Goal: Check status: Check status

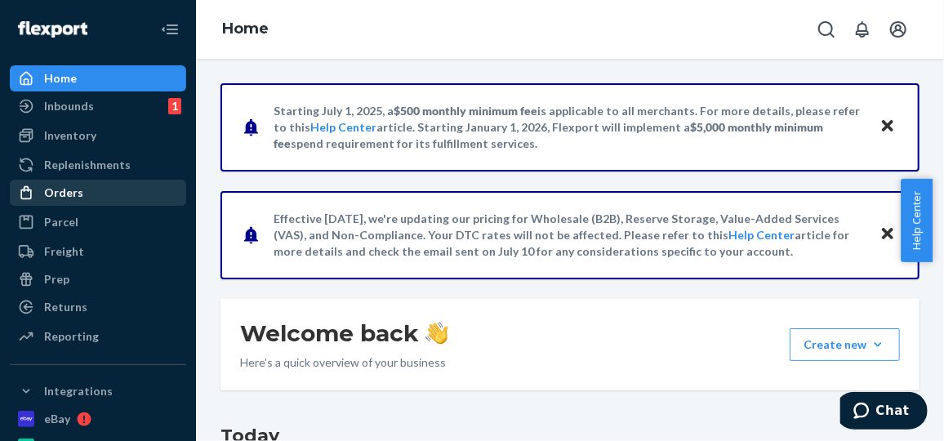
click at [69, 198] on div "Orders" at bounding box center [63, 192] width 39 height 16
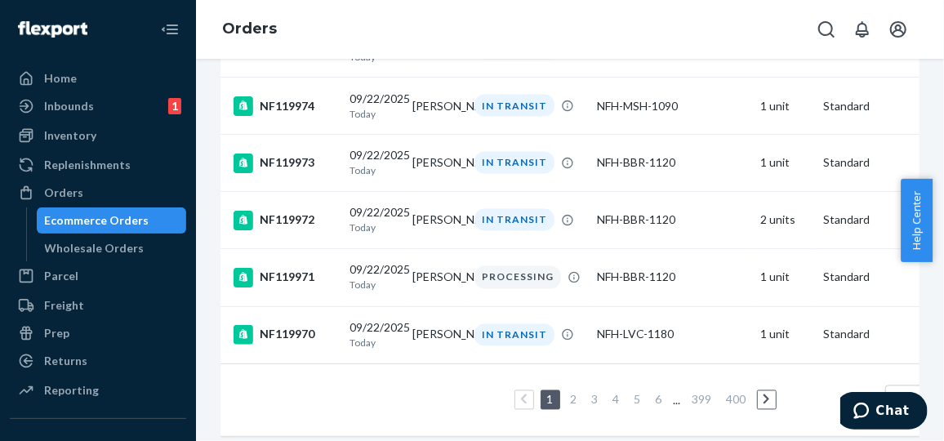
scroll to position [1444, 0]
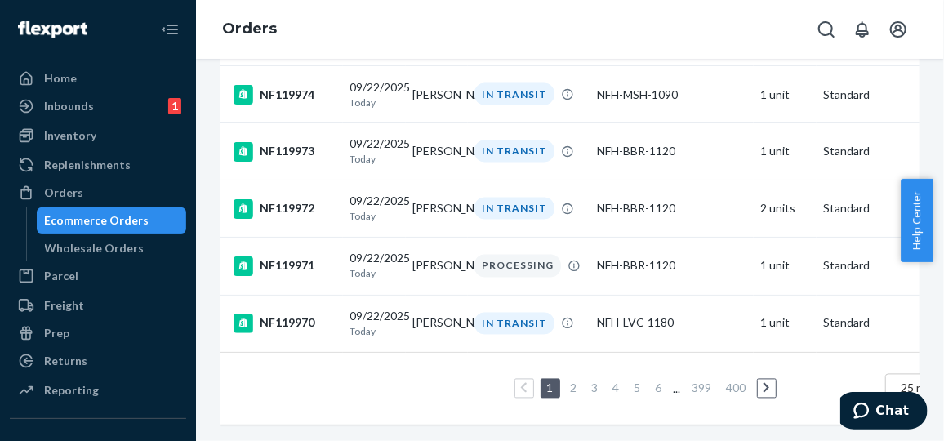
click at [574, 381] on link "2" at bounding box center [573, 388] width 13 height 14
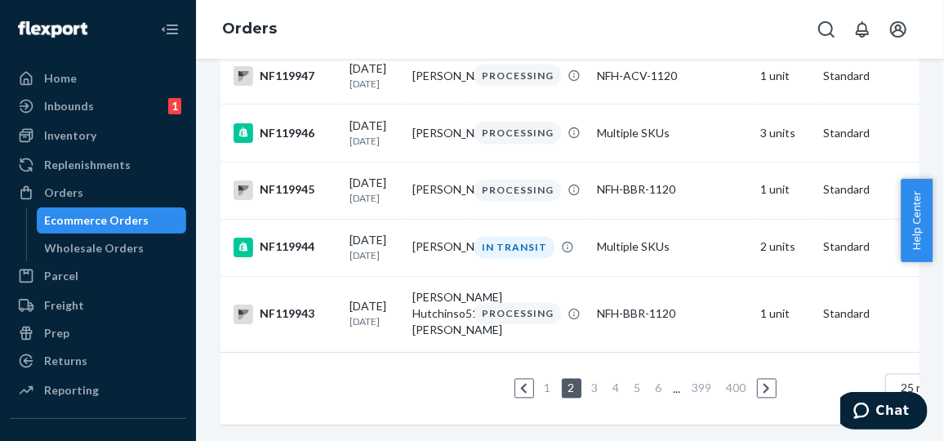
scroll to position [1424, 0]
click at [615, 381] on link "4" at bounding box center [616, 388] width 13 height 14
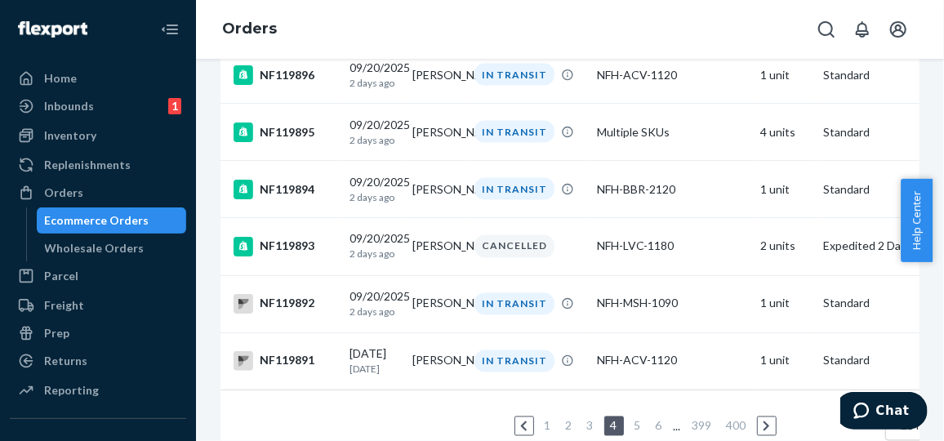
scroll to position [1393, 0]
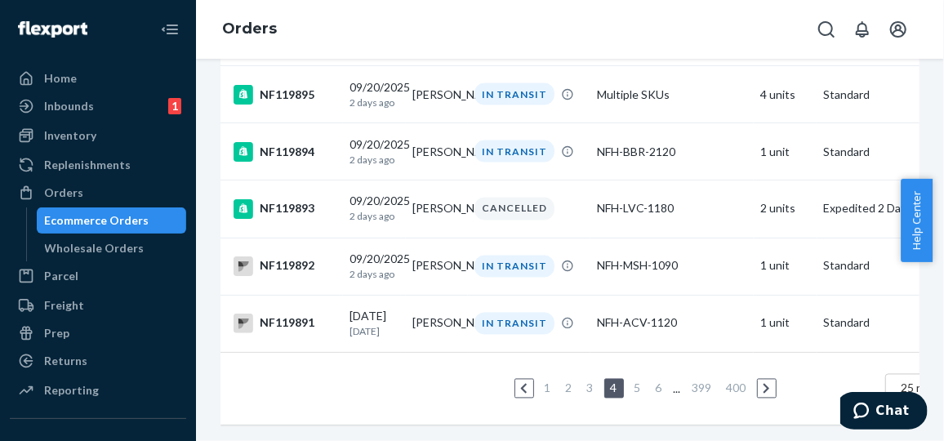
click at [640, 381] on link "5" at bounding box center [637, 388] width 13 height 14
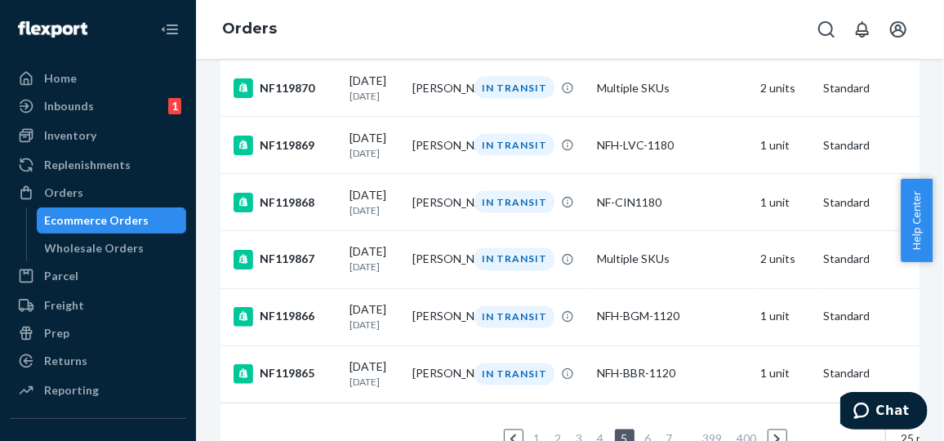
scroll to position [1358, 0]
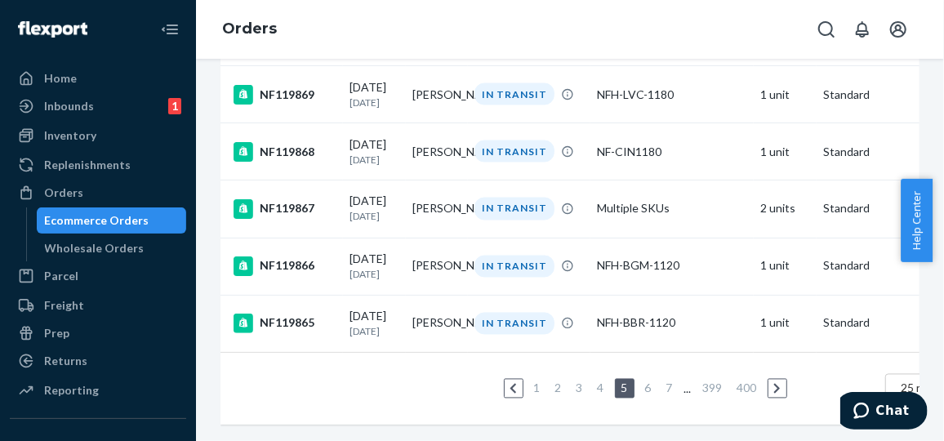
click at [669, 381] on link "7" at bounding box center [669, 388] width 13 height 14
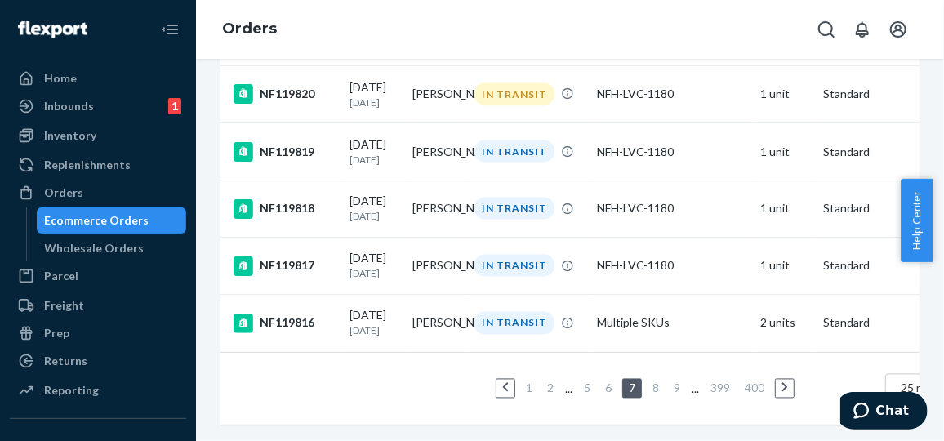
scroll to position [1380, 0]
click at [658, 381] on link "8" at bounding box center [655, 388] width 13 height 14
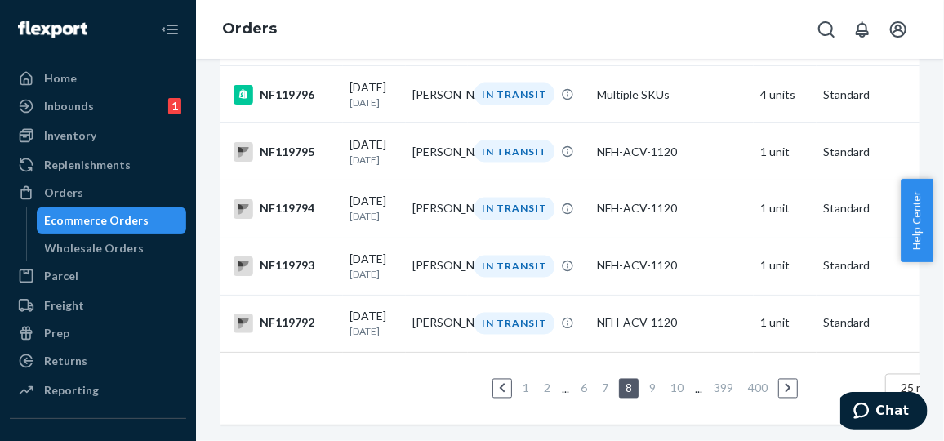
scroll to position [1363, 0]
click at [678, 381] on link "10" at bounding box center [677, 388] width 20 height 14
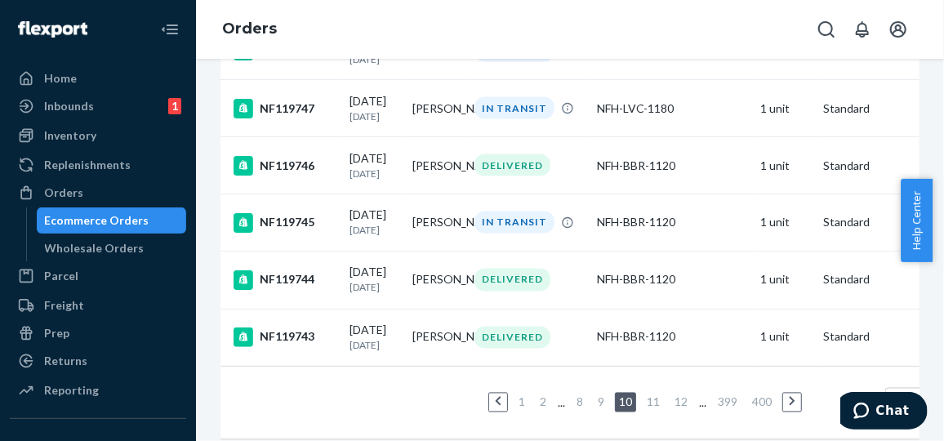
scroll to position [1361, 0]
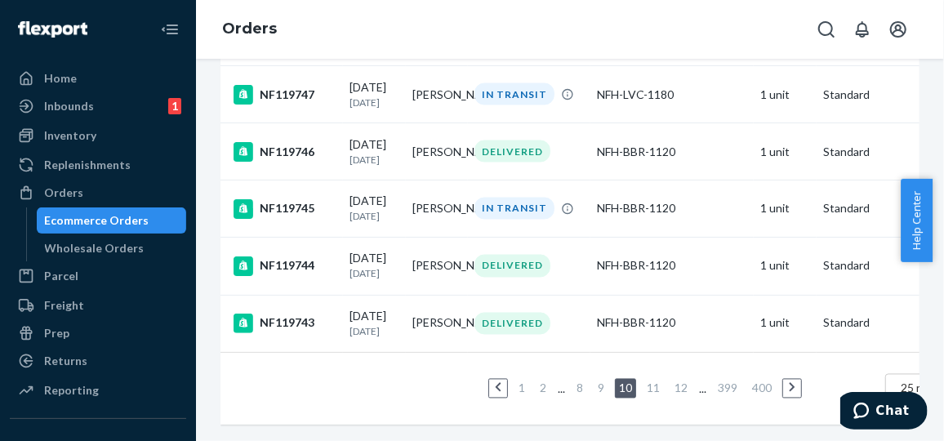
click at [656, 381] on link "11" at bounding box center [653, 388] width 20 height 14
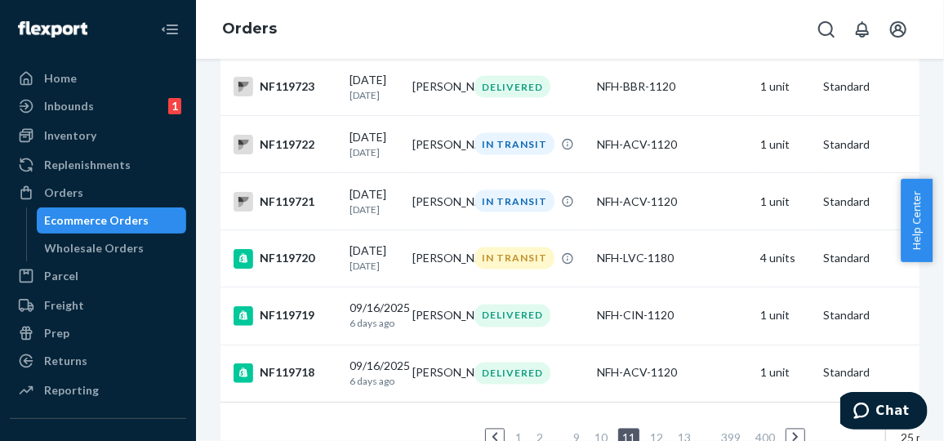
scroll to position [1358, 0]
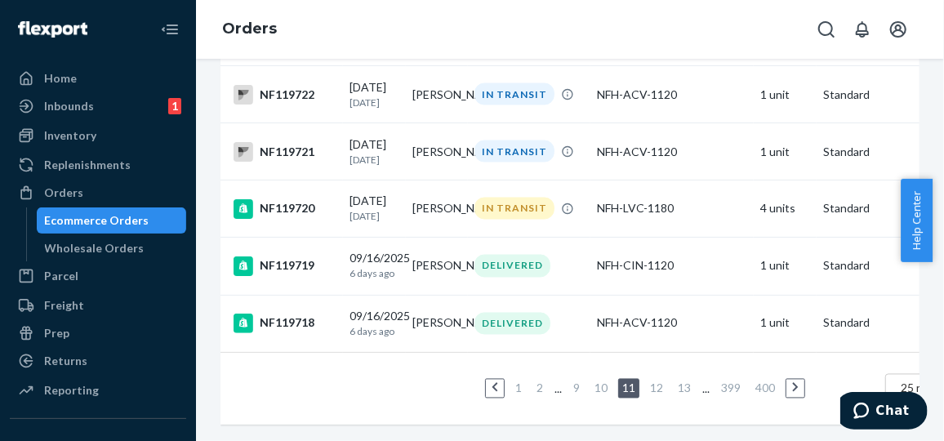
click at [654, 381] on link "12" at bounding box center [657, 388] width 20 height 14
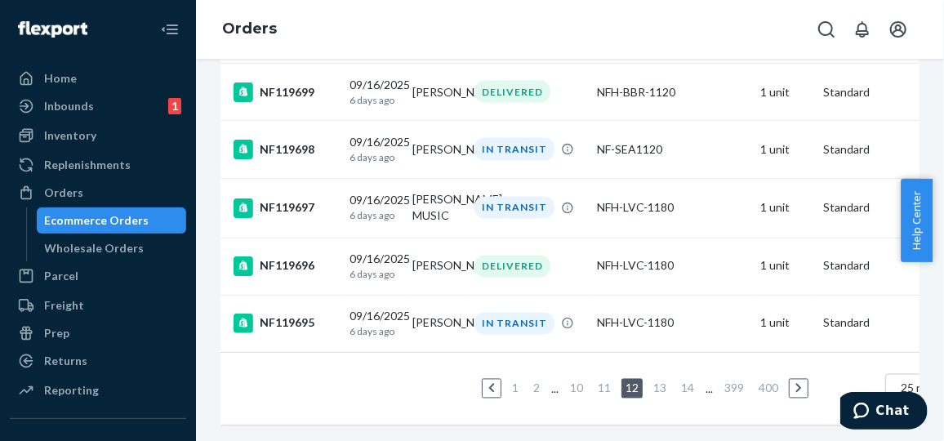
scroll to position [1363, 0]
click at [661, 381] on link "13" at bounding box center [660, 388] width 20 height 14
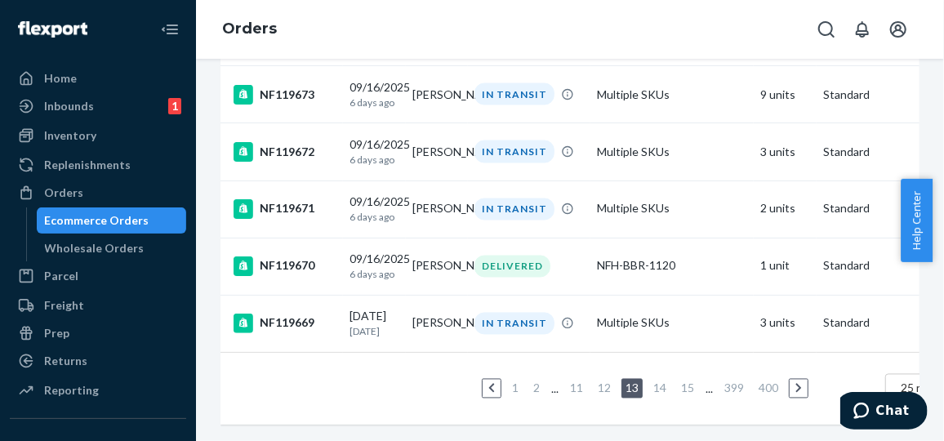
scroll to position [1375, 0]
click at [665, 381] on link "14" at bounding box center [660, 388] width 20 height 14
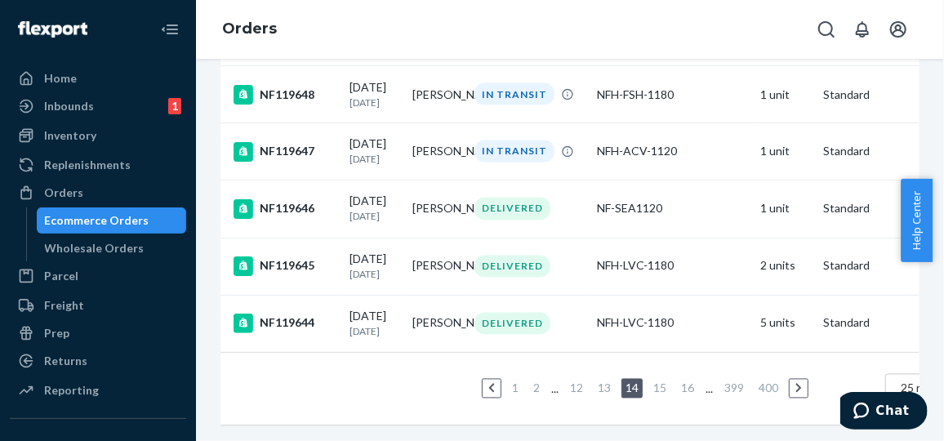
scroll to position [1411, 0]
click at [687, 381] on link "16" at bounding box center [688, 388] width 20 height 14
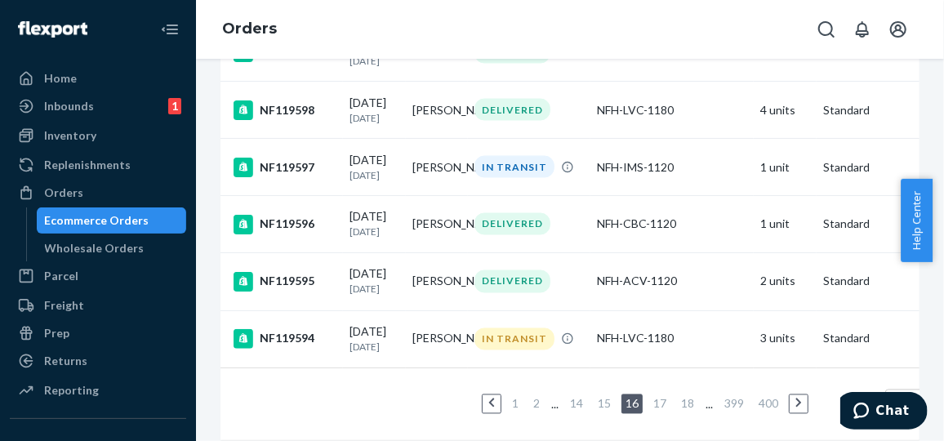
scroll to position [1393, 0]
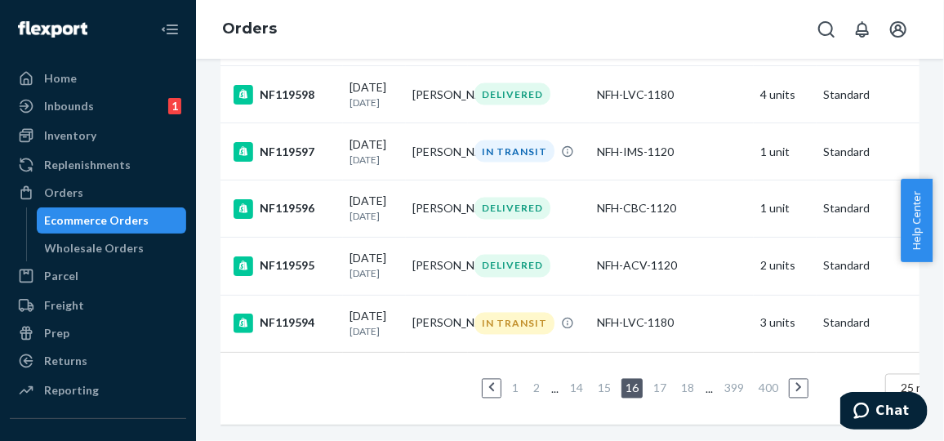
click at [687, 381] on link "18" at bounding box center [688, 388] width 20 height 14
click at [662, 381] on link "19" at bounding box center [660, 388] width 20 height 14
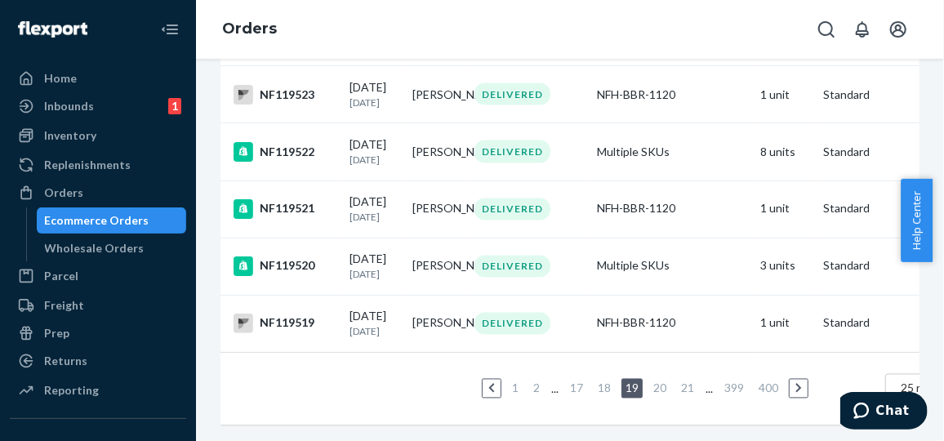
scroll to position [1377, 0]
click at [661, 381] on link "20" at bounding box center [660, 388] width 20 height 14
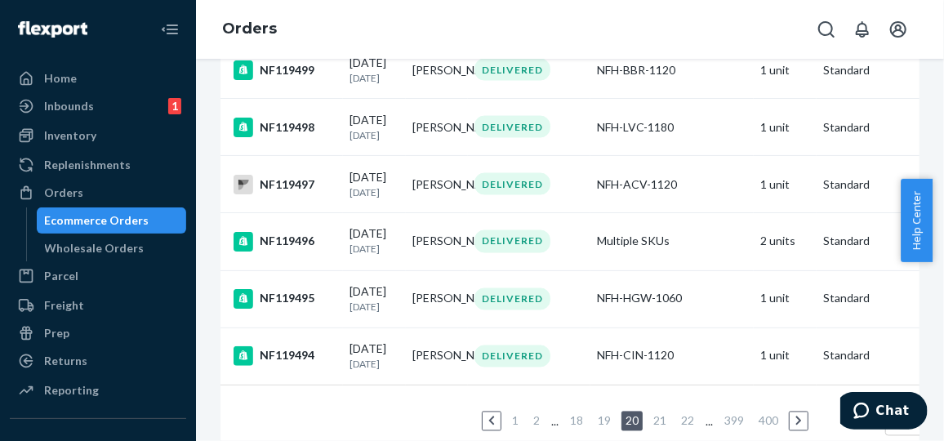
scroll to position [1377, 0]
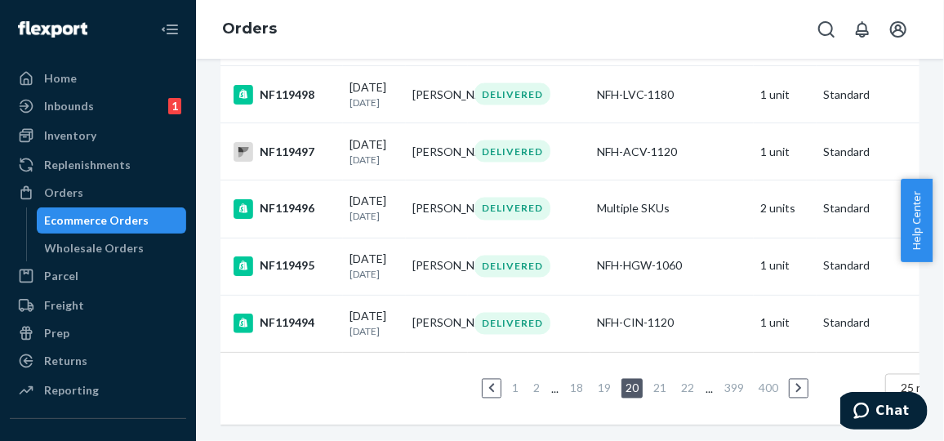
click at [661, 381] on link "21" at bounding box center [660, 388] width 20 height 14
click at [661, 381] on link "22" at bounding box center [660, 388] width 20 height 14
click at [661, 381] on link "23" at bounding box center [660, 388] width 20 height 14
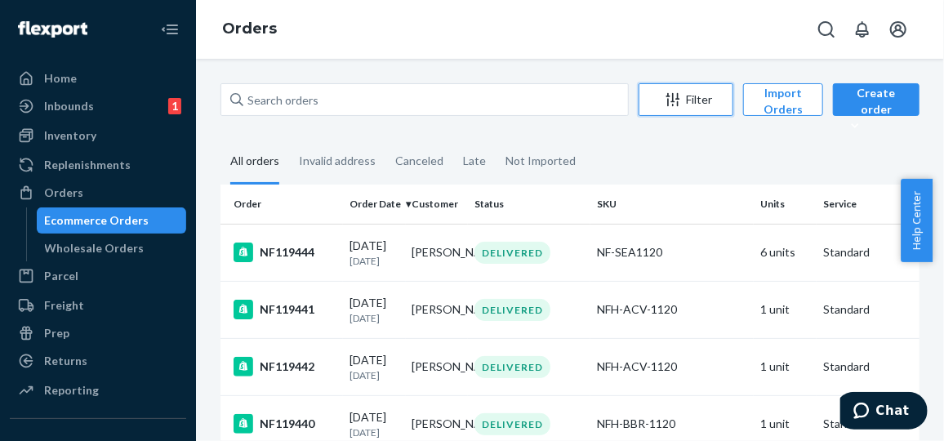
click at [706, 106] on div "Filter" at bounding box center [685, 99] width 93 height 16
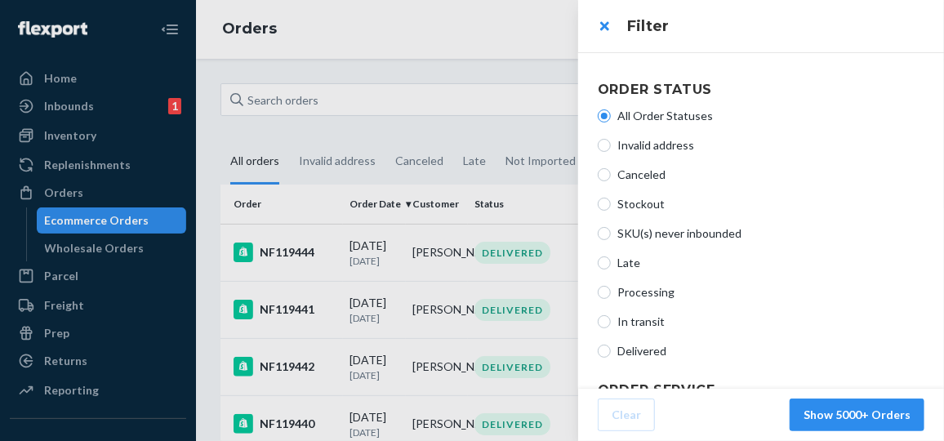
click at [633, 318] on span "In transit" at bounding box center [770, 321] width 307 height 16
click at [611, 318] on input "In transit" at bounding box center [604, 321] width 13 height 13
radio input "true"
radio input "false"
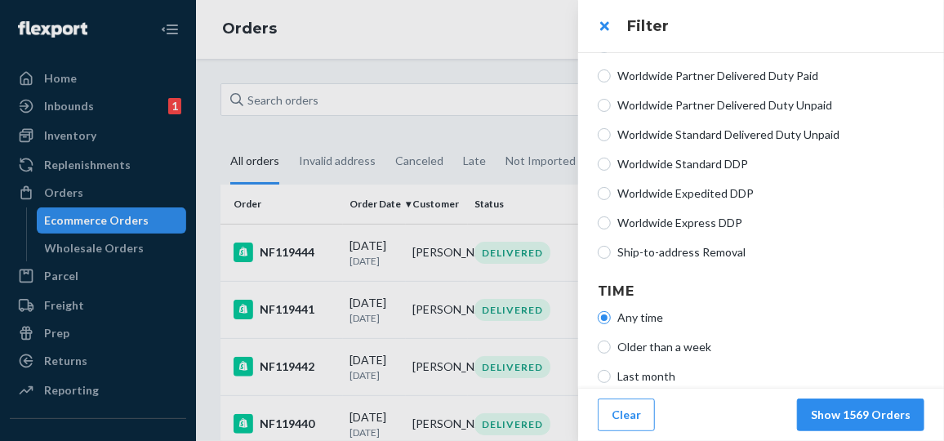
scroll to position [590, 0]
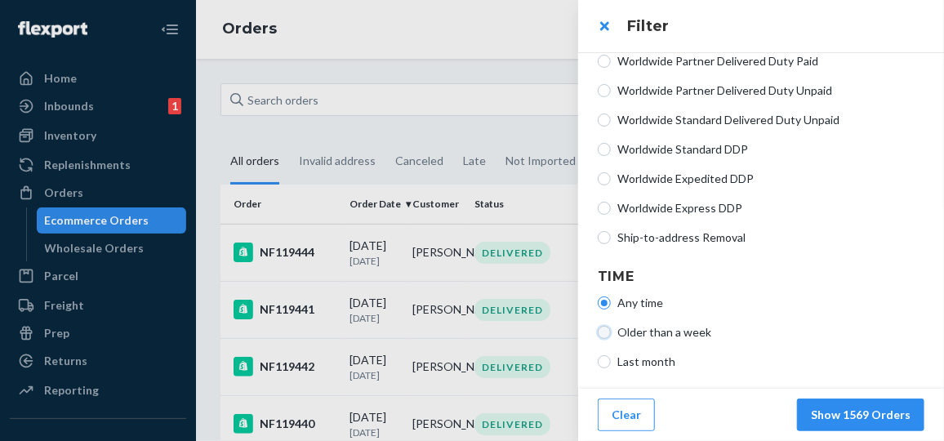
click at [607, 330] on input "Older than a week" at bounding box center [604, 332] width 13 height 13
radio input "true"
radio input "false"
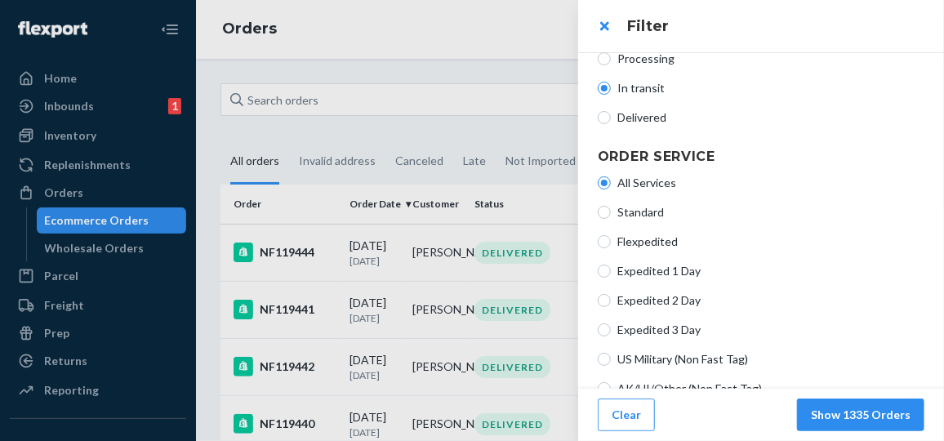
scroll to position [173, 0]
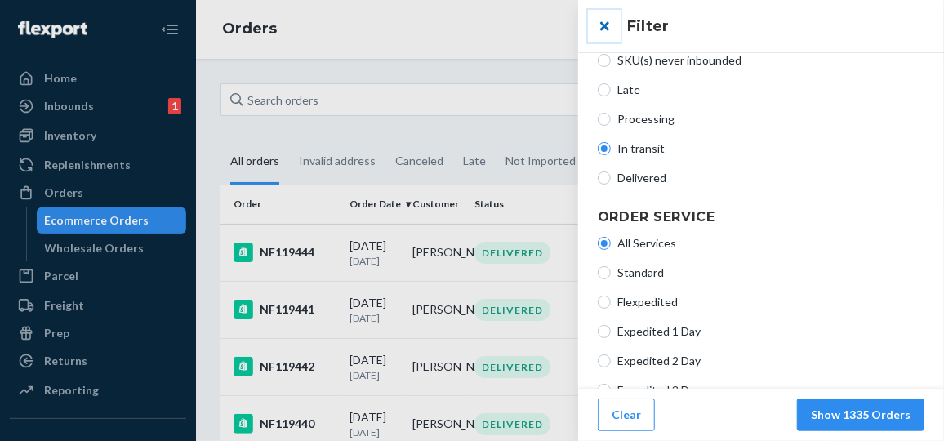
click at [605, 25] on button "close" at bounding box center [604, 26] width 33 height 33
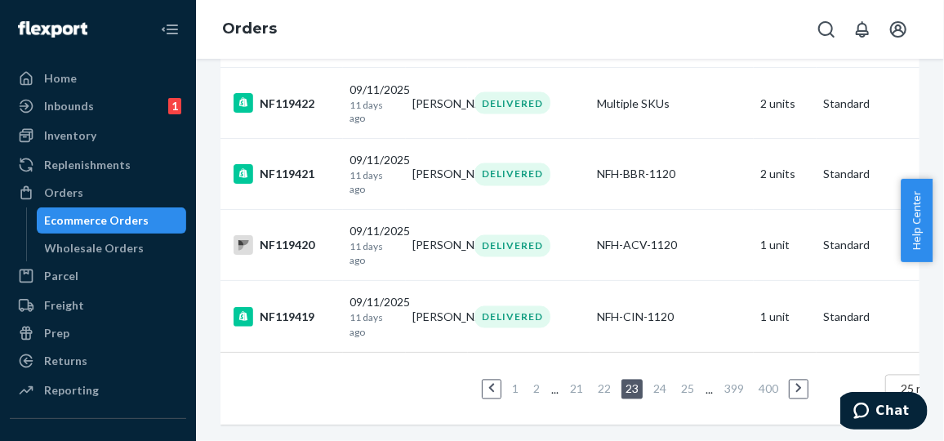
scroll to position [1655, 0]
click at [658, 381] on link "24" at bounding box center [660, 388] width 20 height 14
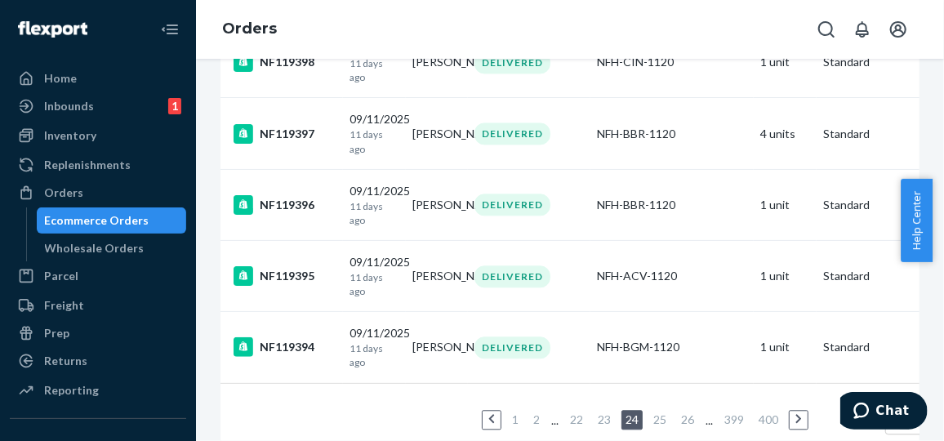
click at [516, 420] on link "1" at bounding box center [515, 419] width 13 height 14
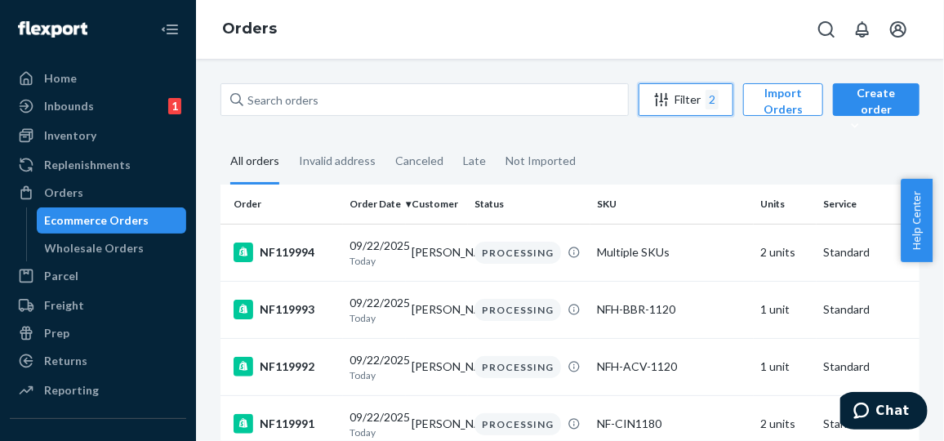
click at [703, 103] on div "Filter 2" at bounding box center [685, 100] width 93 height 20
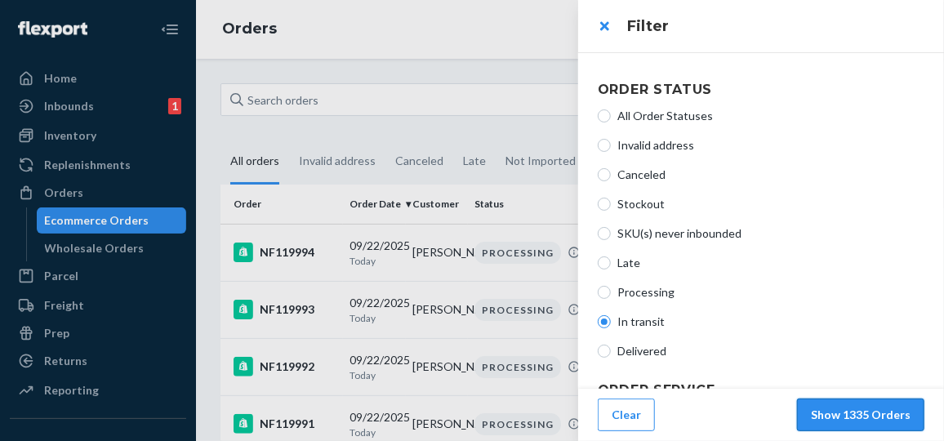
click at [840, 409] on button "Show 1335 Orders" at bounding box center [860, 414] width 127 height 33
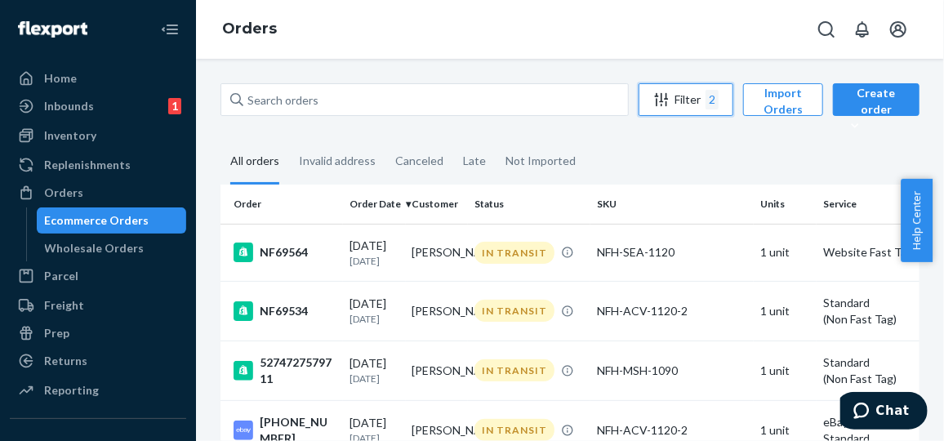
click at [713, 100] on div "2" at bounding box center [711, 100] width 13 height 20
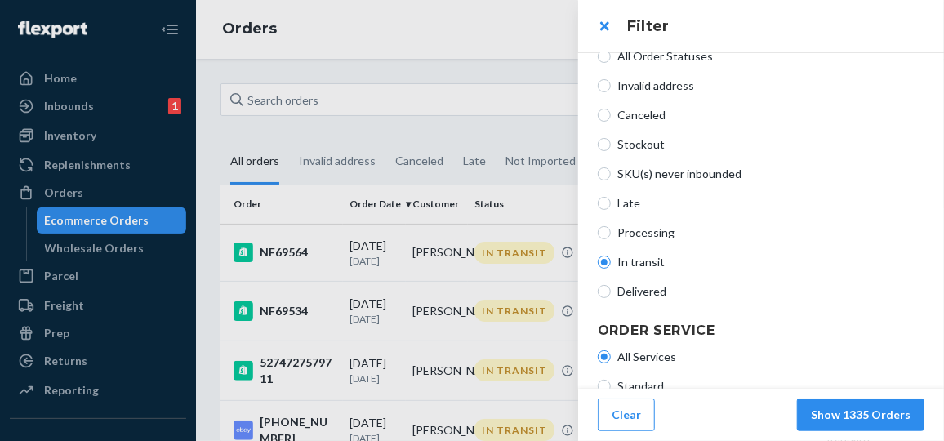
scroll to position [122, 0]
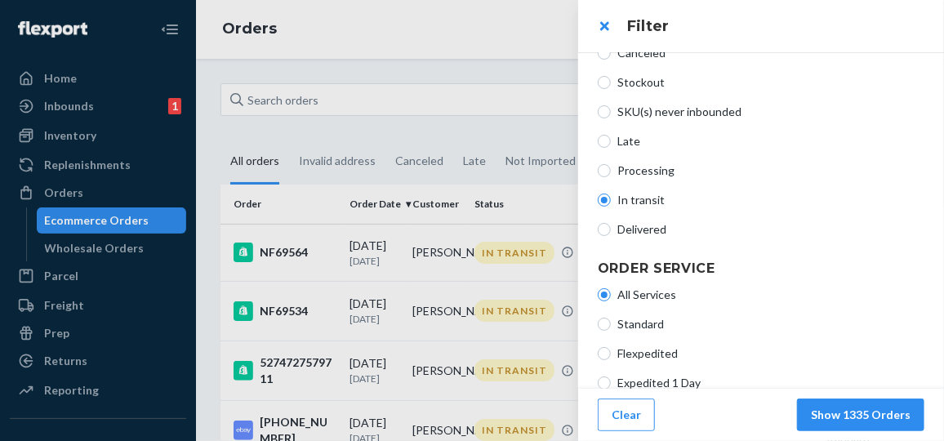
click at [640, 326] on span "Standard" at bounding box center [770, 324] width 307 height 16
click at [611, 326] on input "Standard" at bounding box center [604, 324] width 13 height 13
radio input "true"
radio input "false"
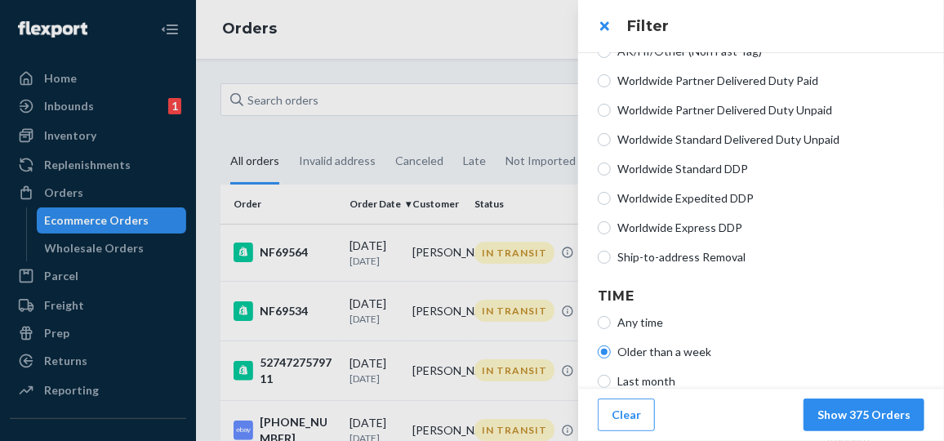
scroll to position [590, 0]
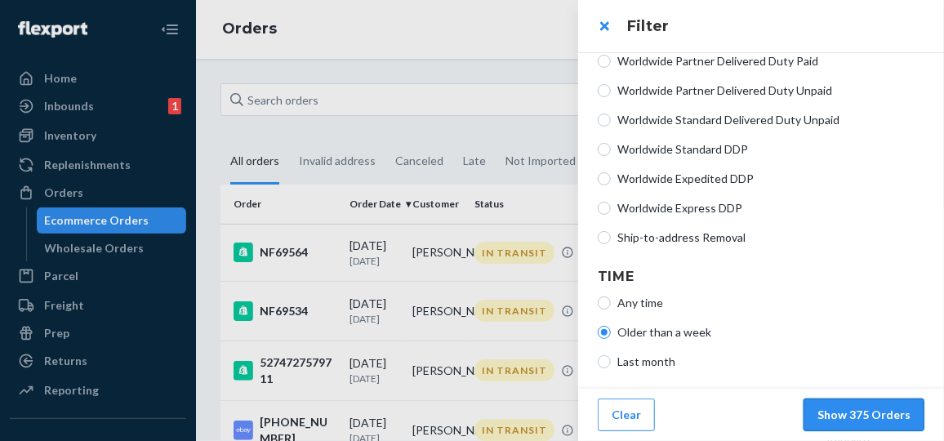
click at [830, 407] on button "Show 375 Orders" at bounding box center [863, 414] width 121 height 33
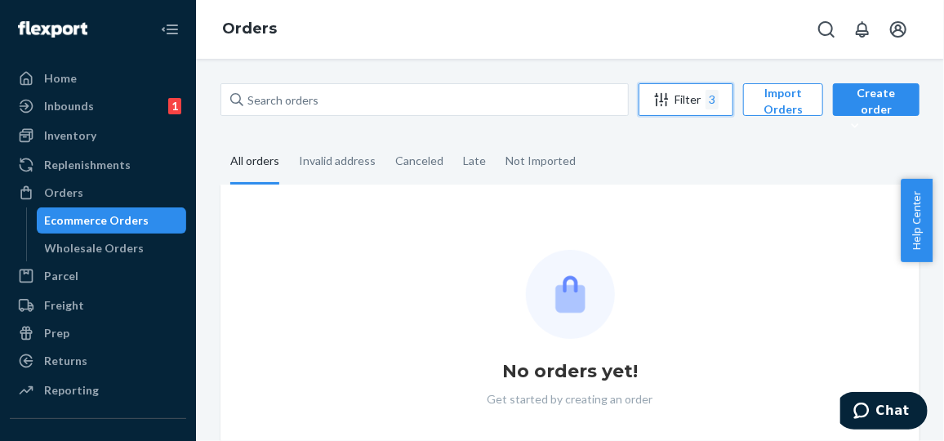
click at [709, 95] on div "3" at bounding box center [711, 100] width 13 height 20
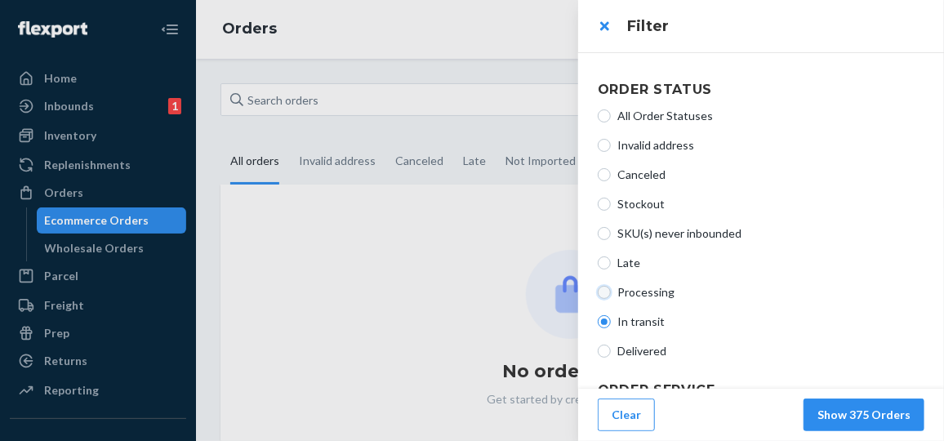
click at [607, 289] on input "Processing" at bounding box center [604, 292] width 13 height 13
radio input "true"
radio input "false"
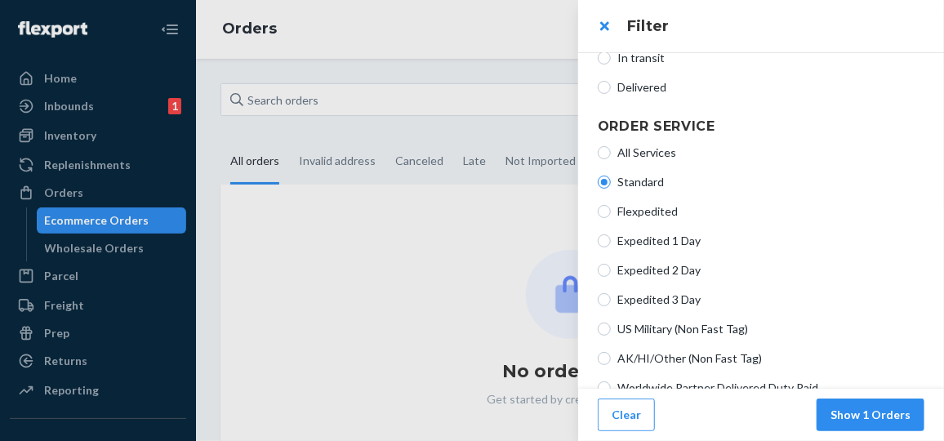
scroll to position [265, 0]
click at [850, 415] on button "Show 1 Orders" at bounding box center [870, 414] width 108 height 33
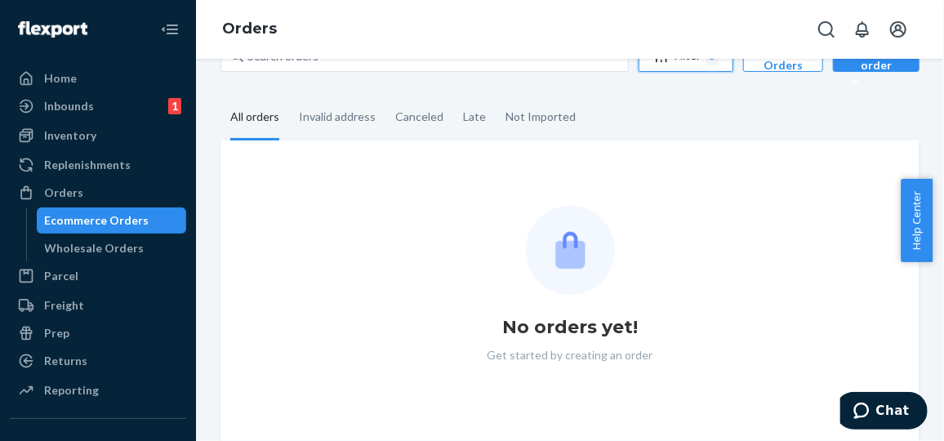
scroll to position [0, 0]
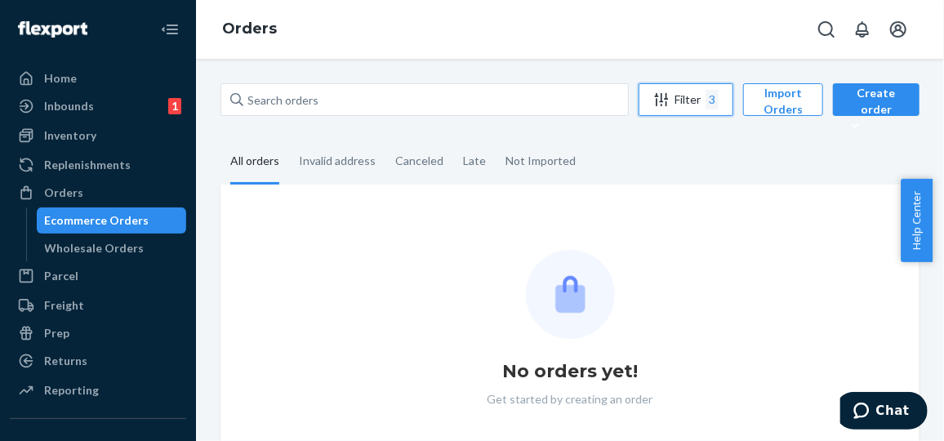
click at [717, 95] on div "3" at bounding box center [711, 100] width 13 height 20
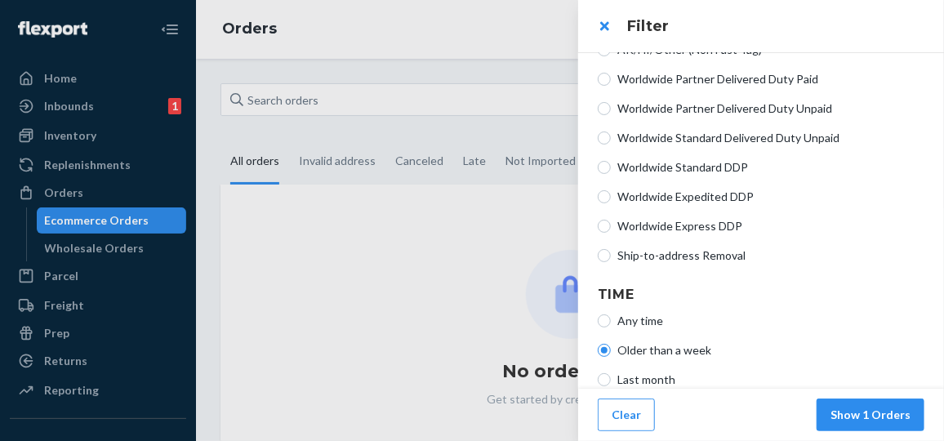
scroll to position [590, 0]
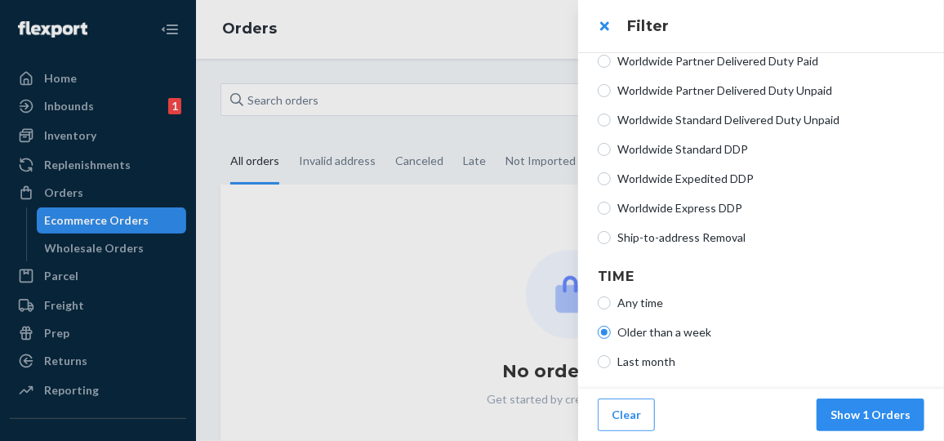
click at [656, 304] on span "Any time" at bounding box center [770, 303] width 307 height 16
click at [611, 304] on input "Any time" at bounding box center [604, 302] width 13 height 13
radio input "true"
radio input "false"
click at [848, 410] on button "Show 29 Orders" at bounding box center [867, 414] width 114 height 33
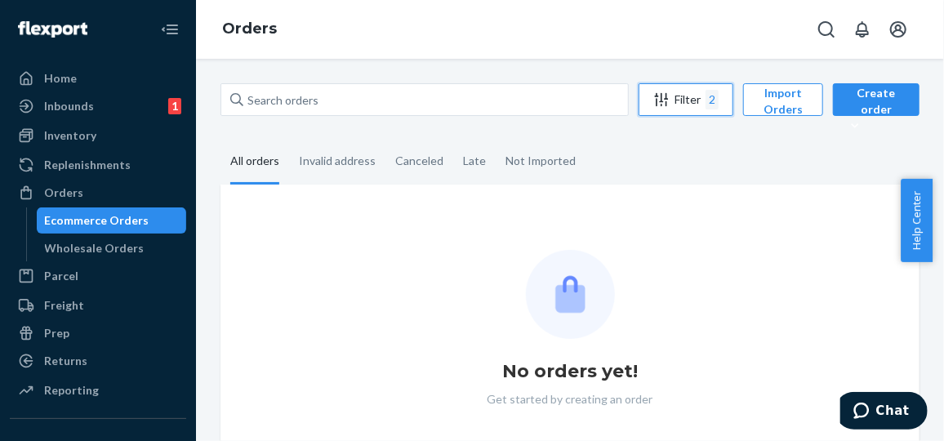
click at [713, 99] on div "2" at bounding box center [711, 100] width 13 height 20
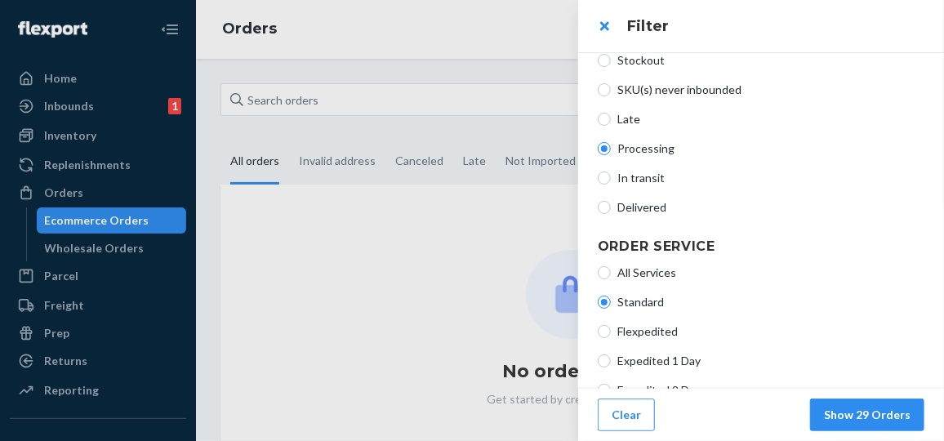
scroll to position [143, 0]
click at [611, 270] on label "All Services" at bounding box center [761, 273] width 327 height 16
click at [611, 270] on input "All Services" at bounding box center [604, 273] width 13 height 13
radio input "true"
radio input "false"
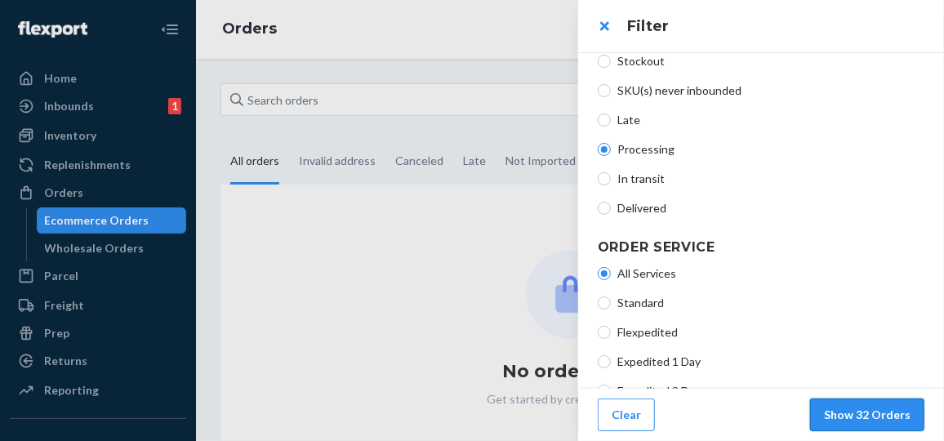
click at [860, 406] on button "Show 32 Orders" at bounding box center [867, 414] width 114 height 33
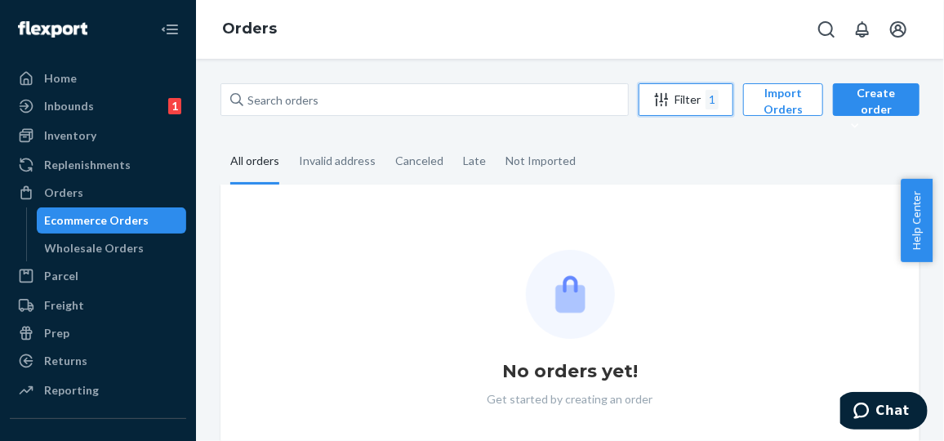
click at [700, 94] on div "Filter 1" at bounding box center [685, 100] width 93 height 20
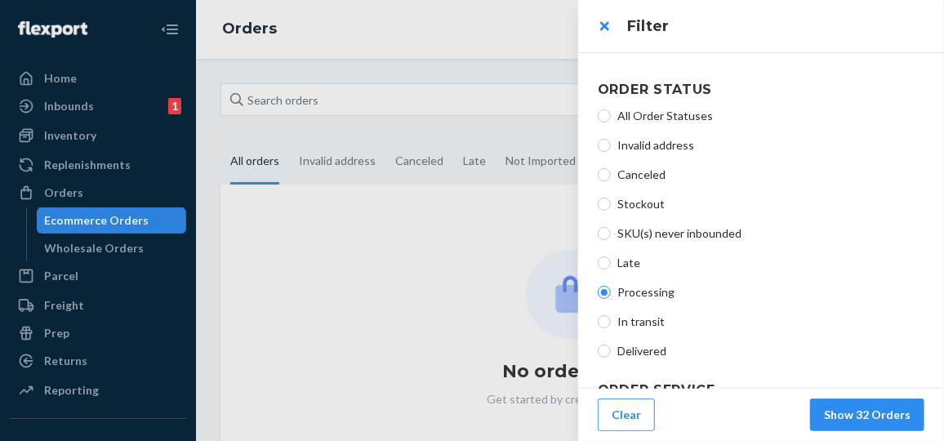
click at [638, 113] on span "All Order Statuses" at bounding box center [770, 116] width 307 height 16
click at [611, 113] on input "All Order Statuses" at bounding box center [604, 115] width 13 height 13
radio input "true"
radio input "false"
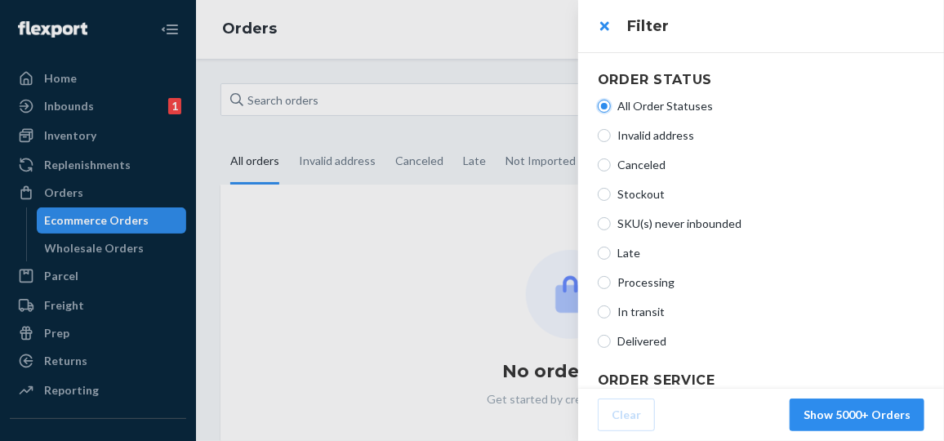
scroll to position [0, 0]
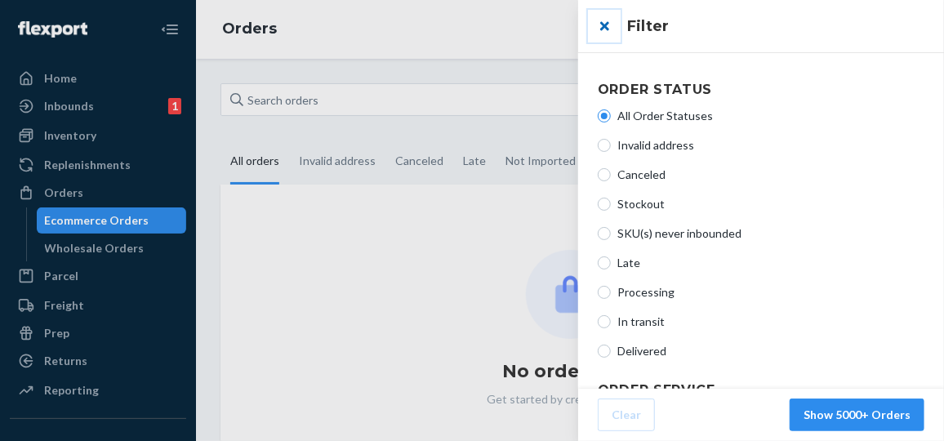
click at [608, 25] on button "close" at bounding box center [604, 26] width 33 height 33
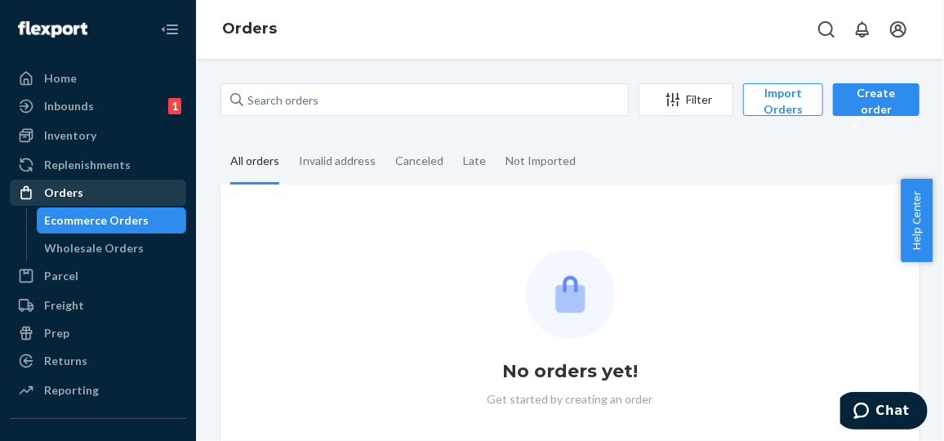
click at [60, 190] on div "Orders" at bounding box center [63, 192] width 39 height 16
click at [94, 218] on div "Ecommerce Orders" at bounding box center [97, 220] width 104 height 16
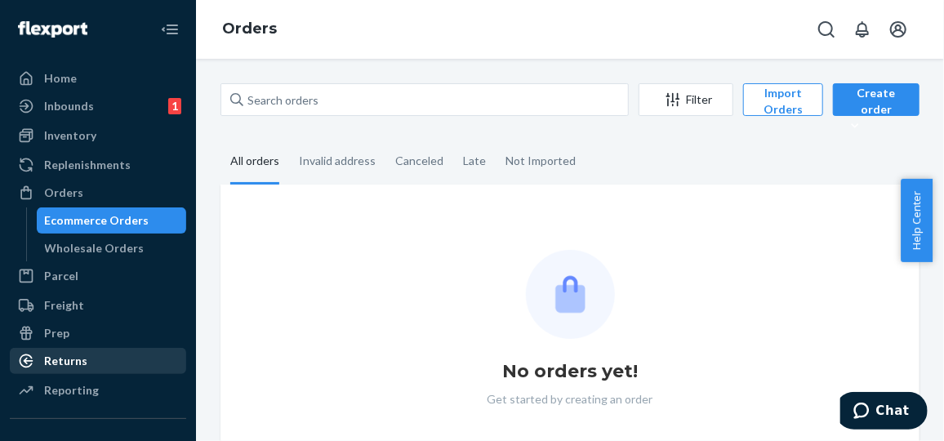
click at [59, 355] on div "Returns" at bounding box center [65, 361] width 43 height 16
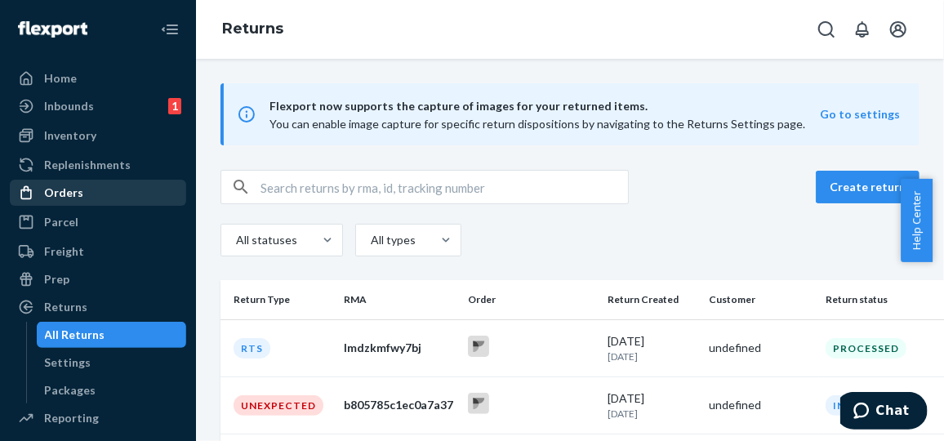
click at [64, 193] on div "Orders" at bounding box center [63, 192] width 39 height 16
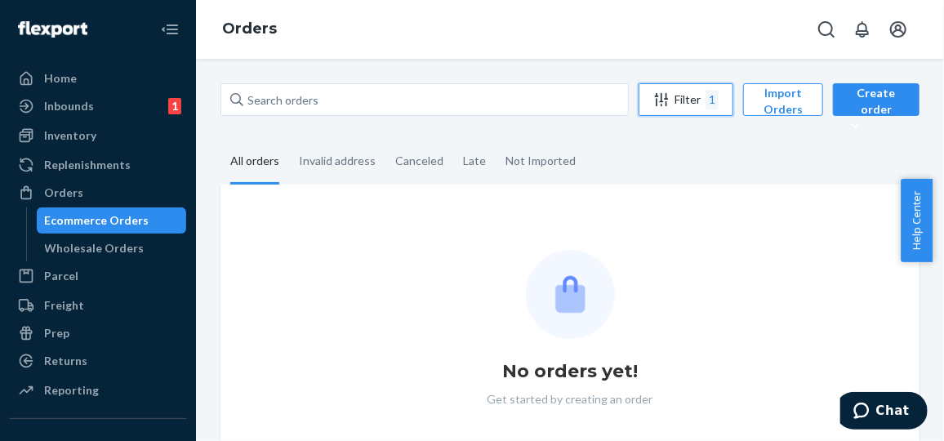
click at [709, 95] on div "1" at bounding box center [711, 100] width 13 height 20
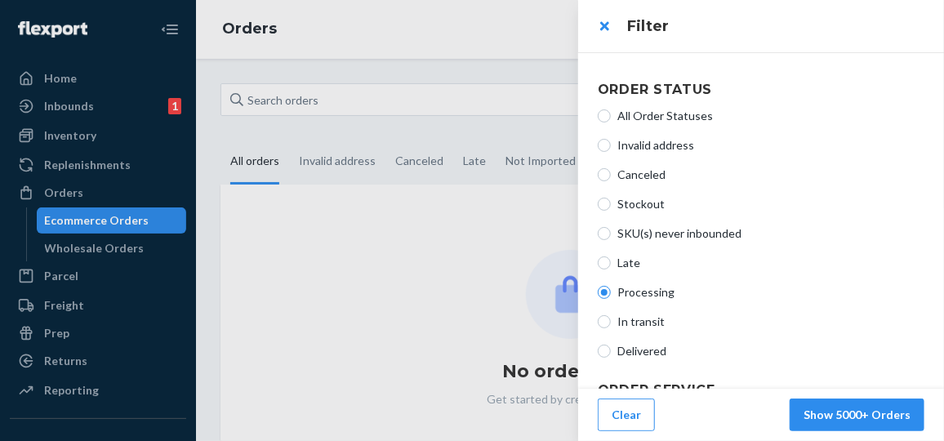
click at [612, 115] on label "All Order Statuses" at bounding box center [761, 116] width 327 height 16
click at [611, 115] on input "All Order Statuses" at bounding box center [604, 115] width 13 height 13
radio input "true"
radio input "false"
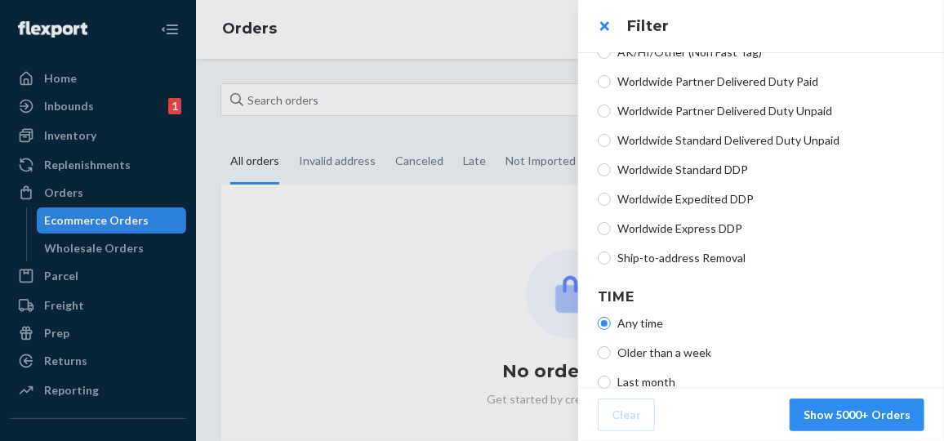
scroll to position [590, 0]
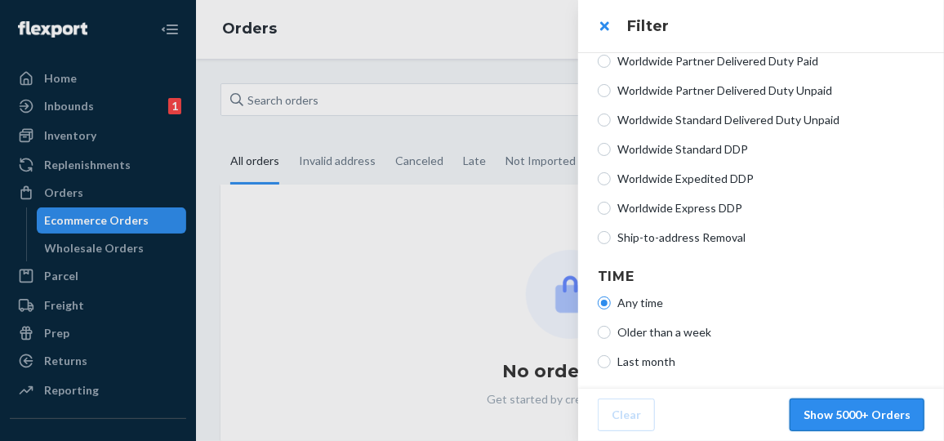
click at [841, 416] on button "Show 5000+ Orders" at bounding box center [856, 414] width 135 height 33
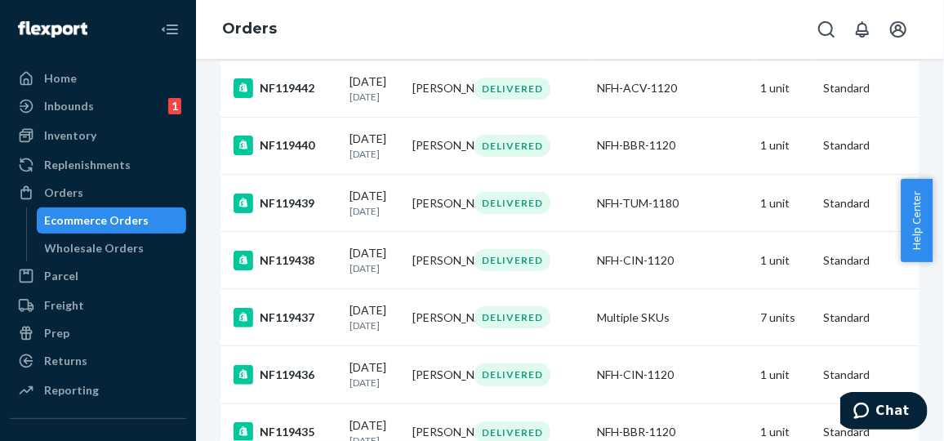
scroll to position [0, 0]
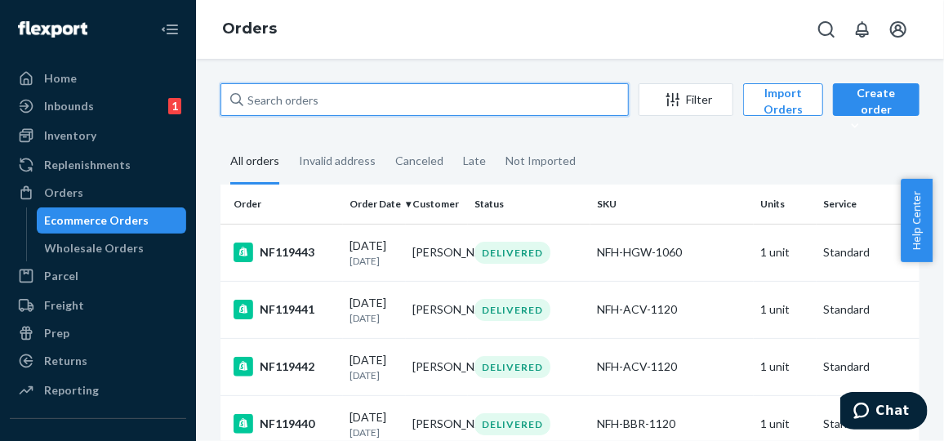
click at [339, 100] on input "text" at bounding box center [424, 99] width 408 height 33
paste input "NF118900"
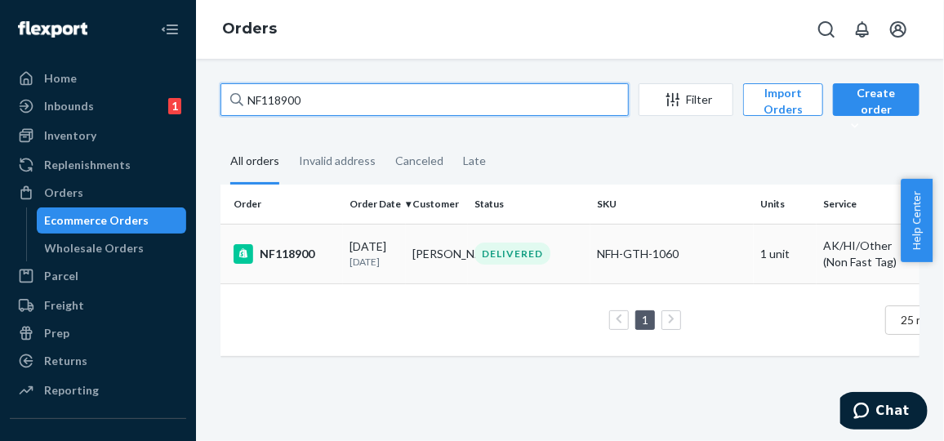
type input "NF118900"
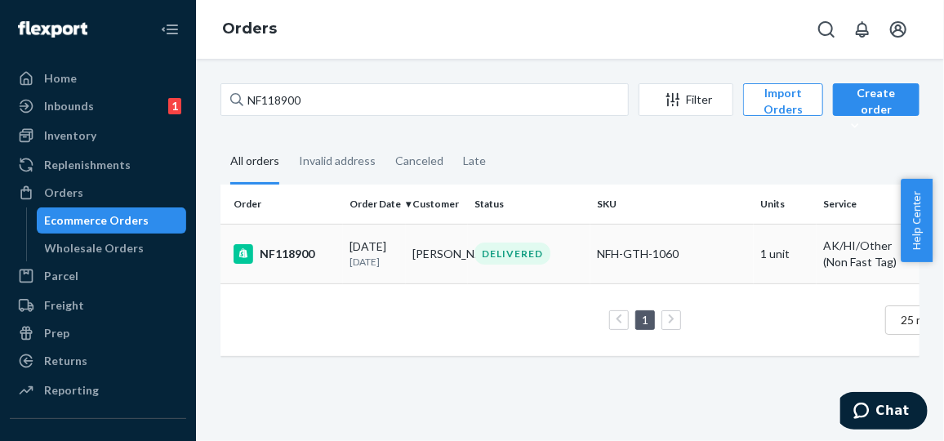
click at [352, 267] on p "[DATE]" at bounding box center [374, 262] width 50 height 14
click at [376, 250] on div "[DATE] [DATE]" at bounding box center [374, 253] width 50 height 30
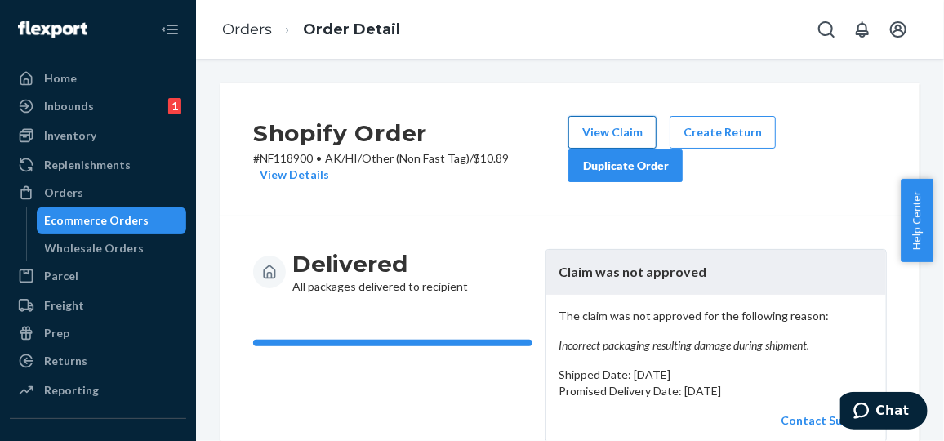
click at [617, 129] on button "View Claim" at bounding box center [612, 132] width 88 height 33
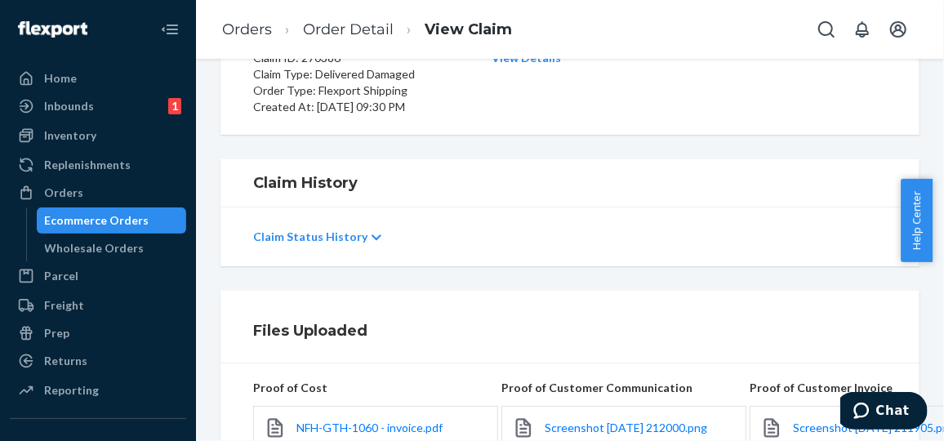
scroll to position [184, 0]
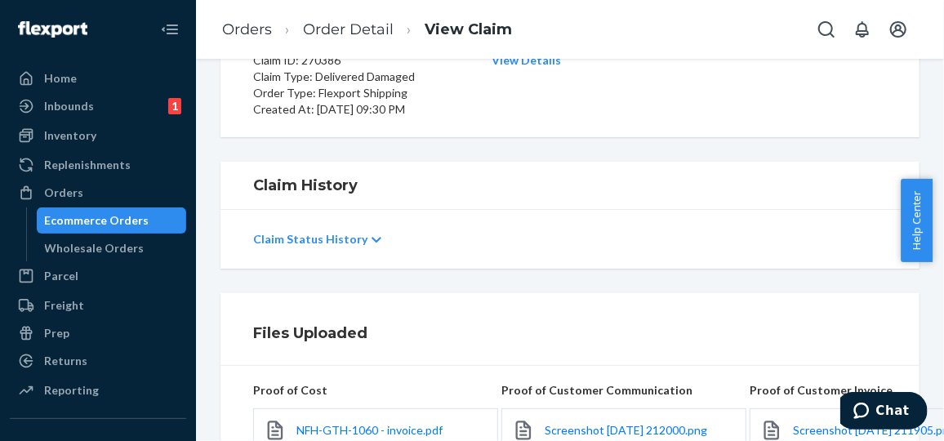
click at [371, 234] on icon at bounding box center [376, 239] width 10 height 11
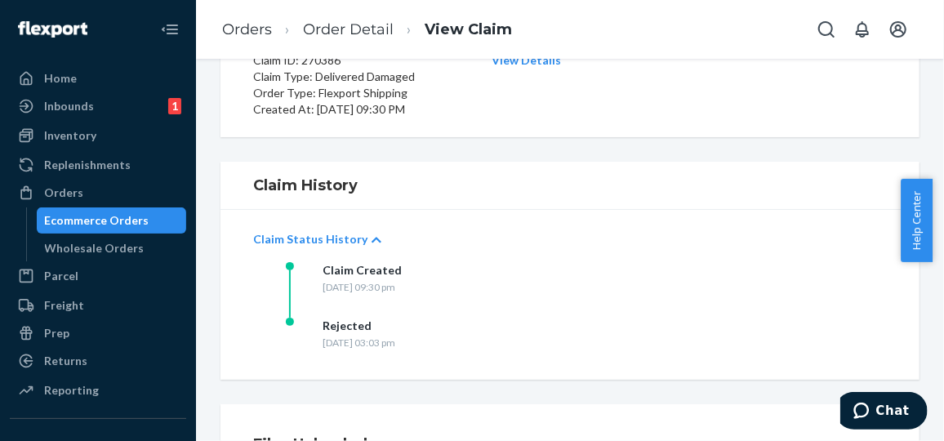
click at [371, 234] on icon at bounding box center [376, 239] width 10 height 11
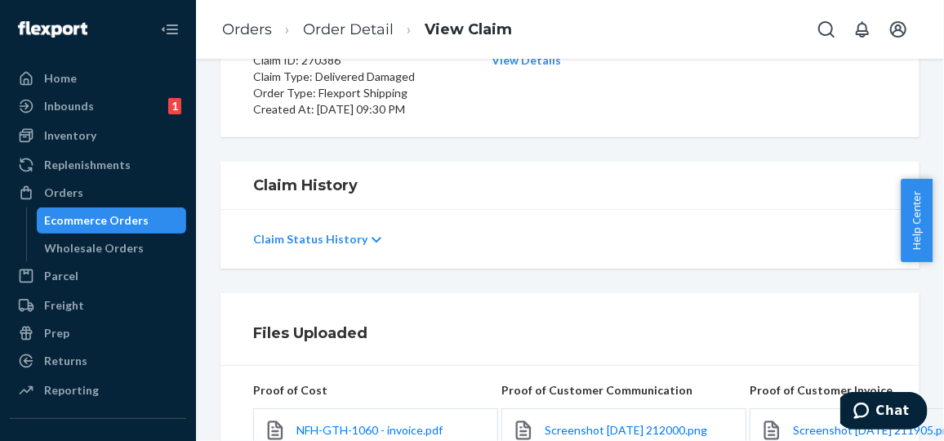
click at [371, 234] on icon at bounding box center [376, 239] width 10 height 11
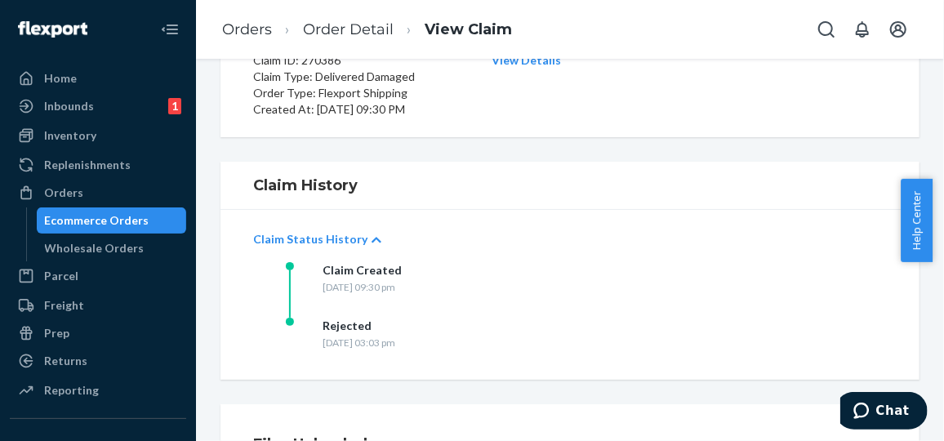
click at [371, 234] on icon at bounding box center [376, 239] width 10 height 11
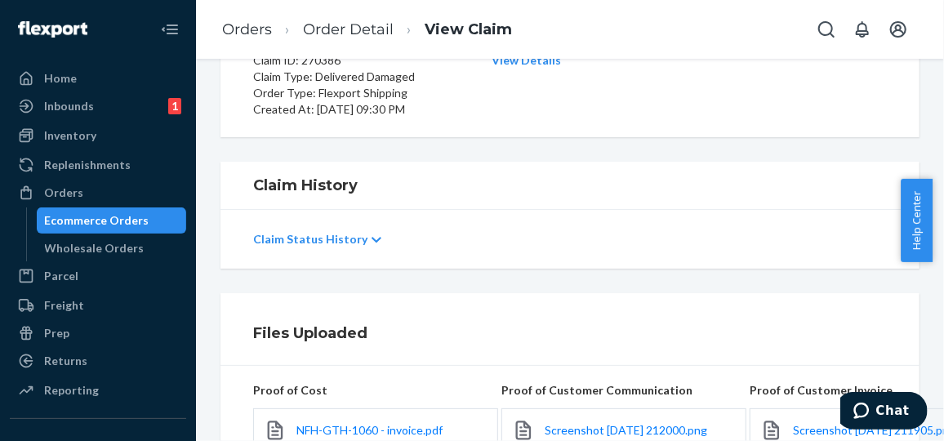
click at [371, 234] on icon at bounding box center [376, 239] width 10 height 11
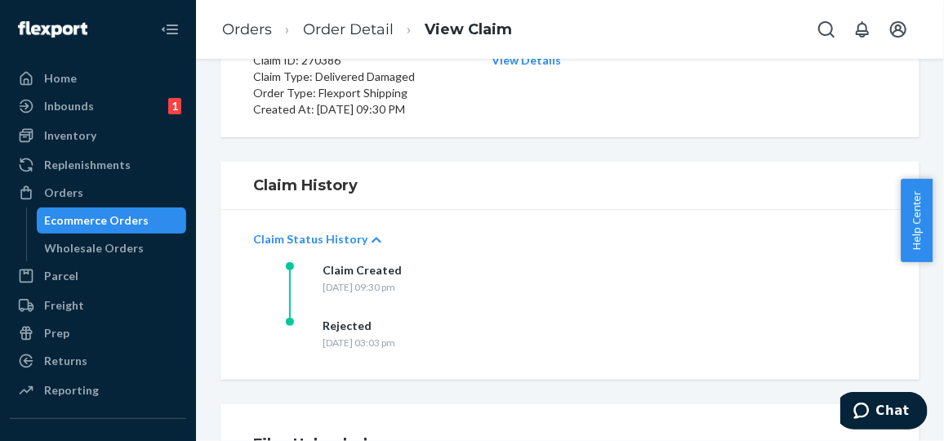
click at [371, 234] on icon at bounding box center [376, 239] width 10 height 11
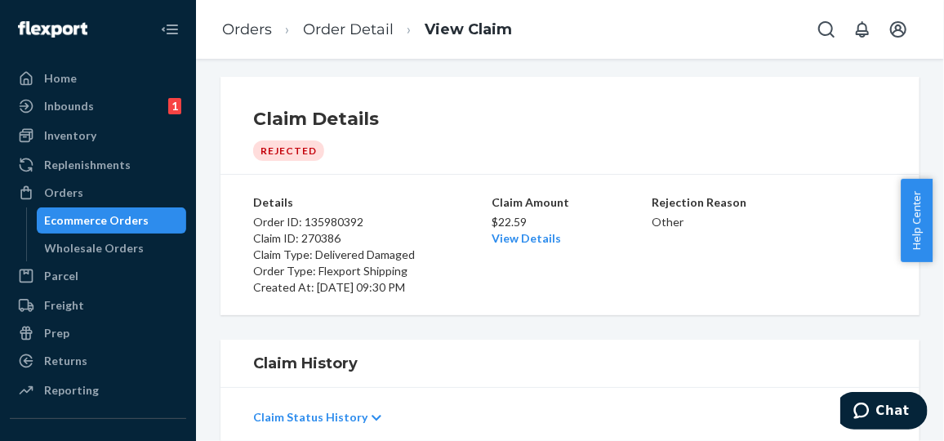
scroll to position [0, 0]
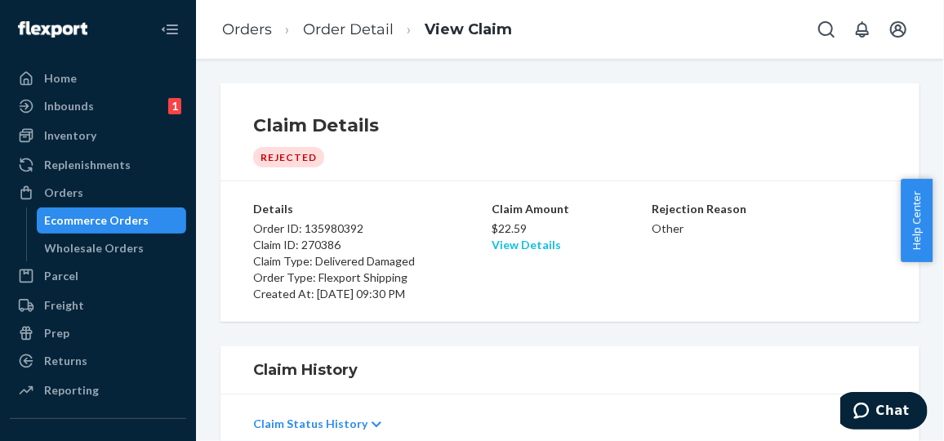
click at [519, 243] on link "View Details" at bounding box center [525, 245] width 69 height 14
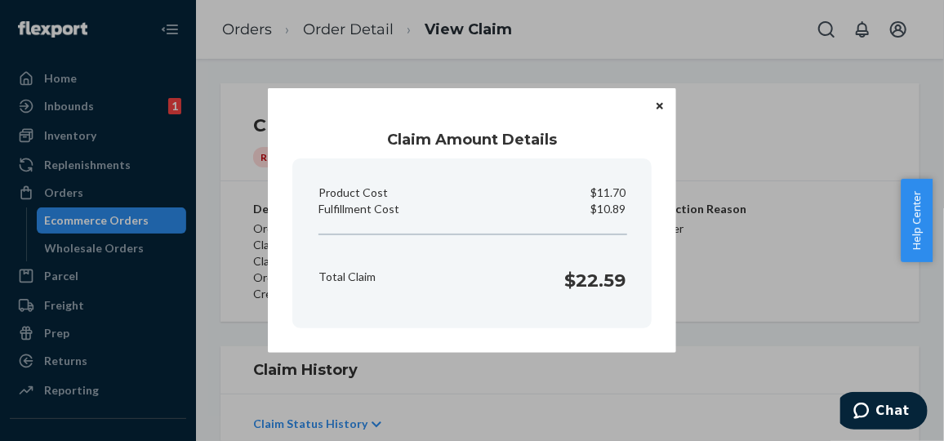
click at [659, 101] on icon "Close" at bounding box center [659, 106] width 7 height 10
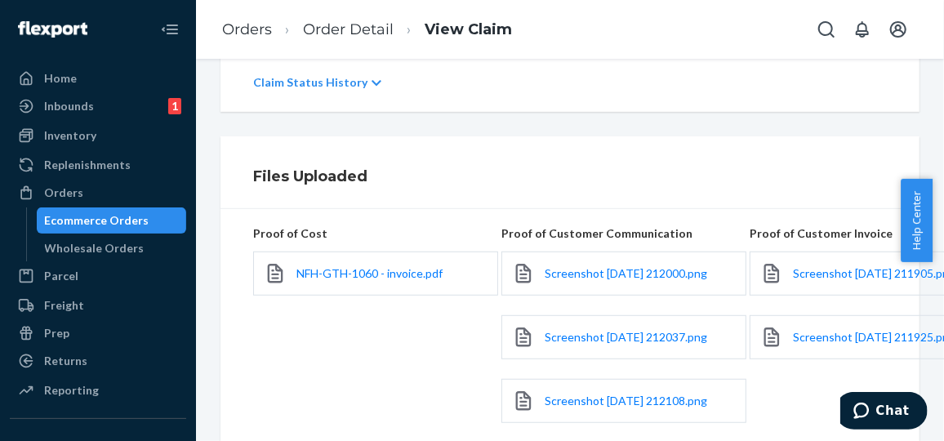
scroll to position [340, 0]
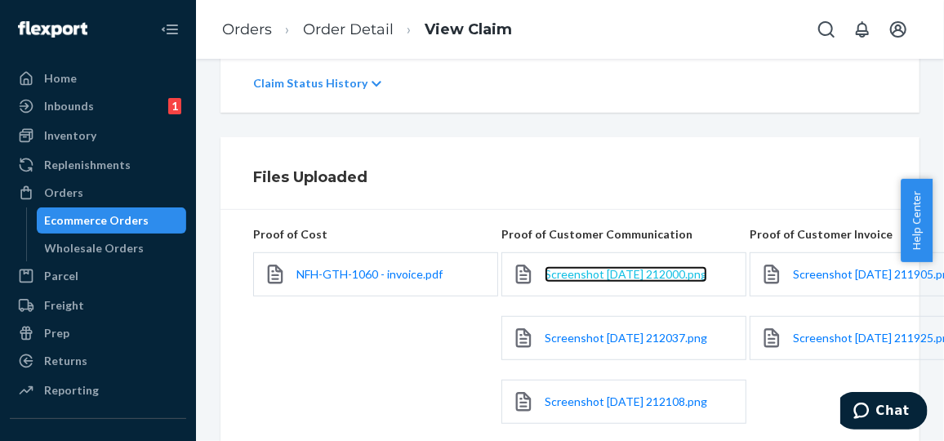
click at [608, 272] on span "Screenshot [DATE] 212000.png" at bounding box center [625, 274] width 162 height 14
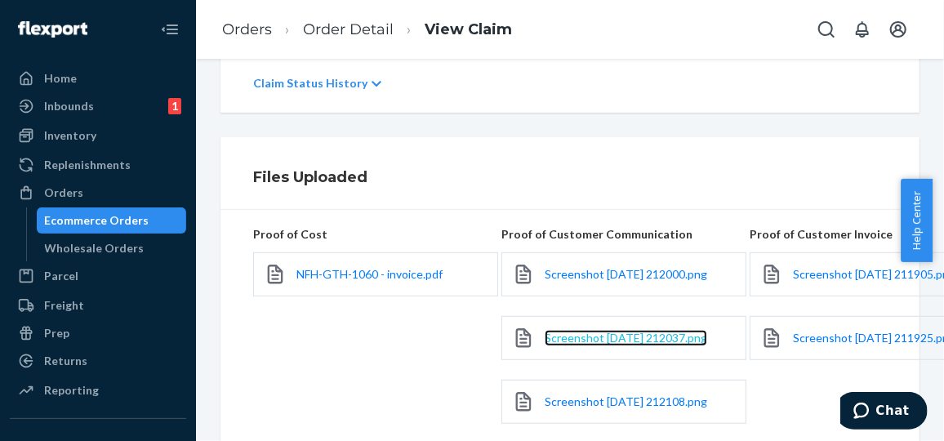
click at [593, 336] on span "Screenshot [DATE] 212037.png" at bounding box center [625, 338] width 162 height 14
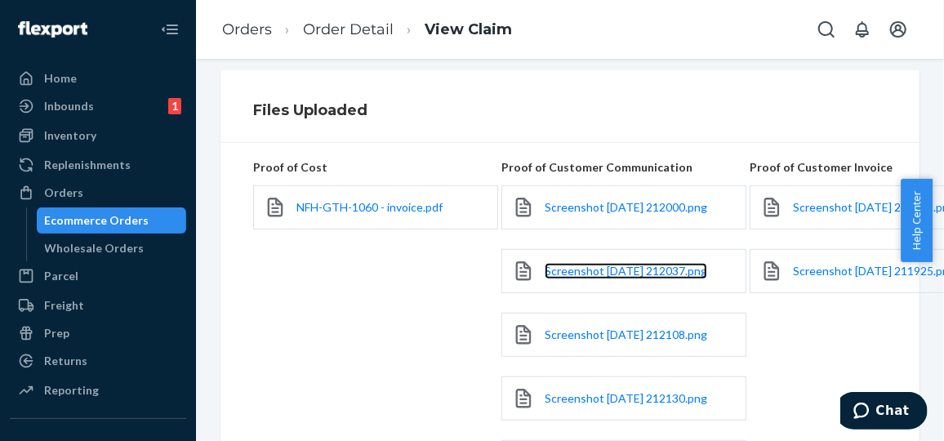
scroll to position [411, 0]
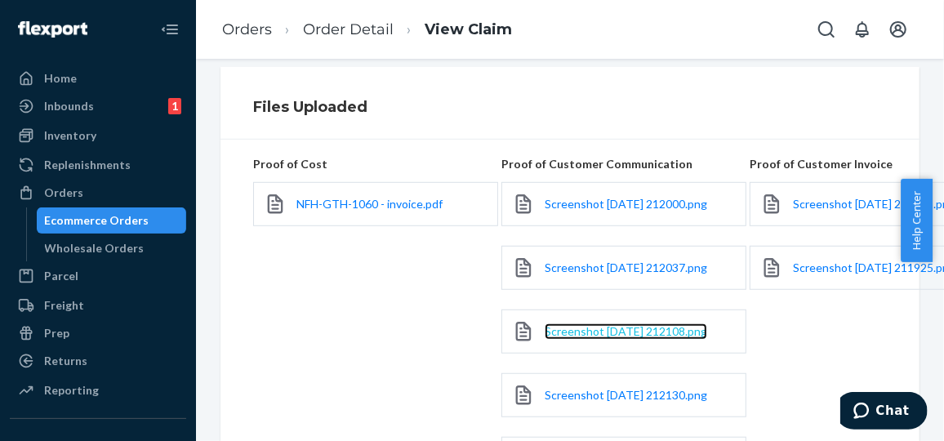
click at [615, 327] on span "Screenshot [DATE] 212108.png" at bounding box center [625, 331] width 162 height 14
click at [545, 293] on div "Screenshot [DATE] 212037.png" at bounding box center [623, 268] width 245 height 64
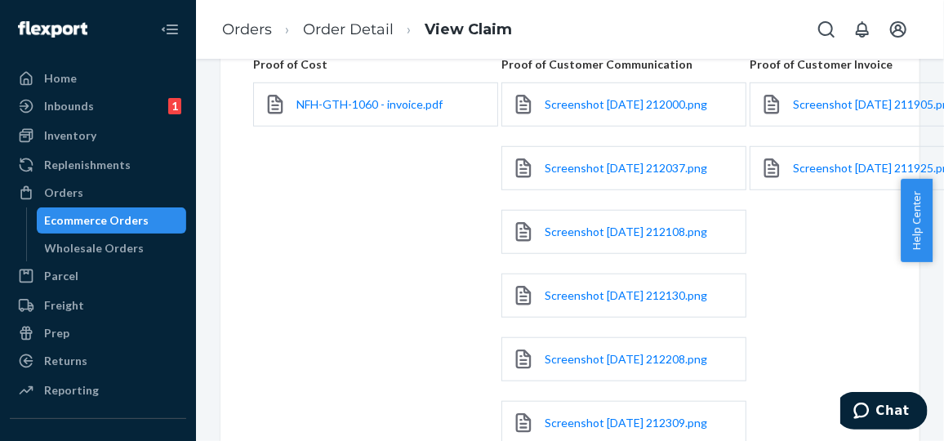
scroll to position [516, 0]
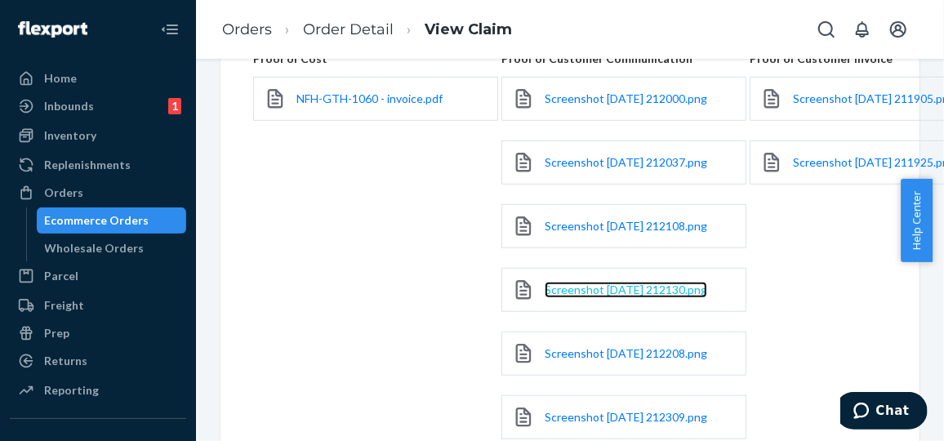
click at [584, 282] on span "Screenshot [DATE] 212130.png" at bounding box center [625, 289] width 162 height 14
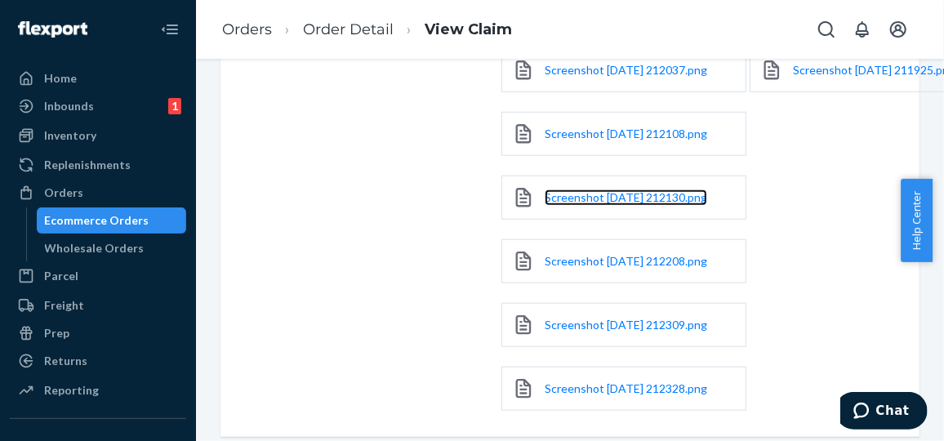
scroll to position [617, 0]
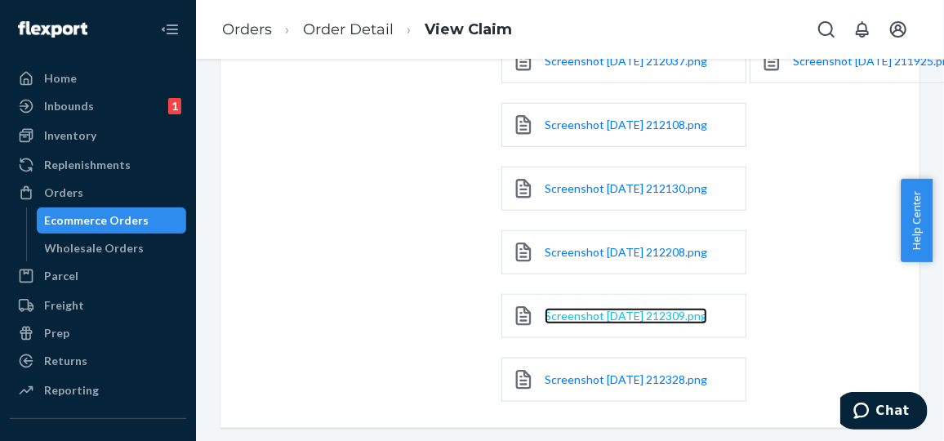
click at [622, 309] on span "Screenshot [DATE] 212309.png" at bounding box center [625, 316] width 162 height 14
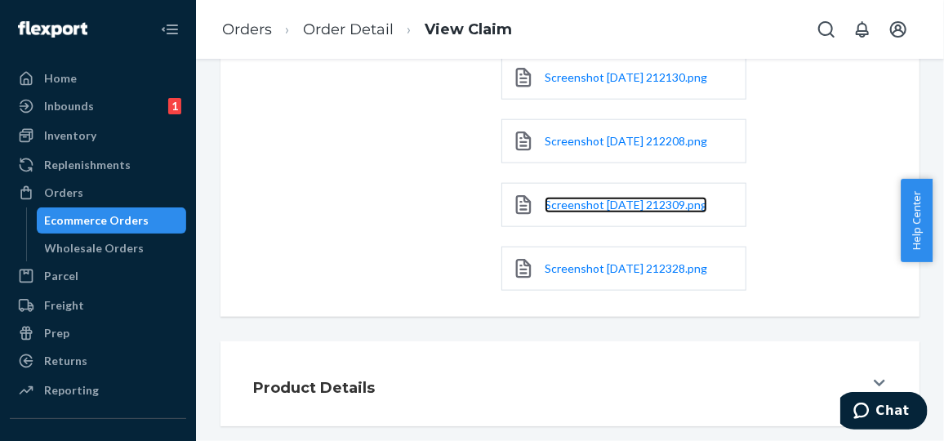
scroll to position [728, 0]
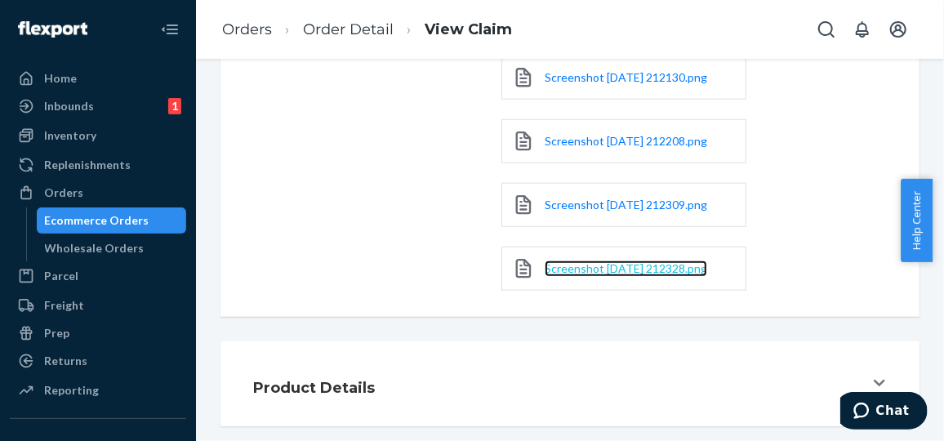
click at [619, 262] on span "Screenshot [DATE] 212328.png" at bounding box center [625, 268] width 162 height 14
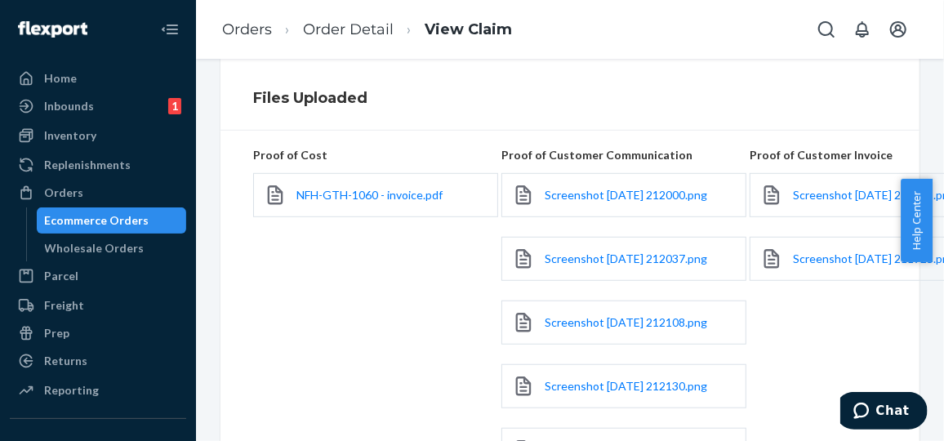
scroll to position [416, 0]
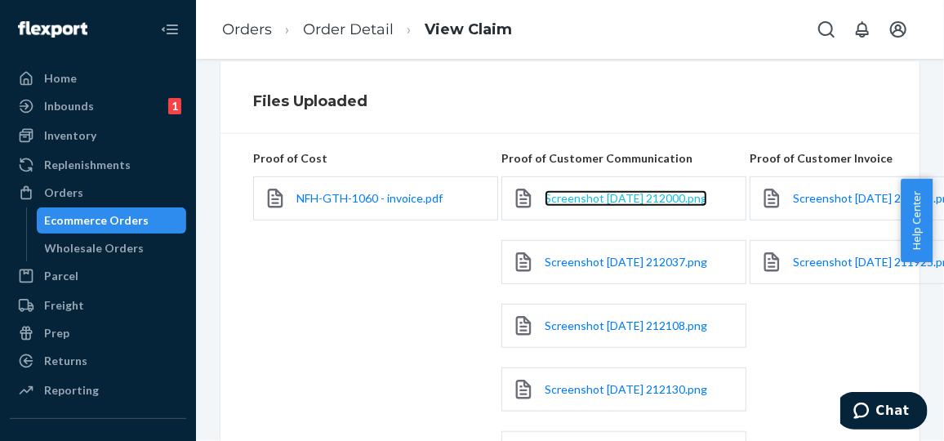
click at [603, 197] on span "Screenshot [DATE] 212000.png" at bounding box center [625, 198] width 162 height 14
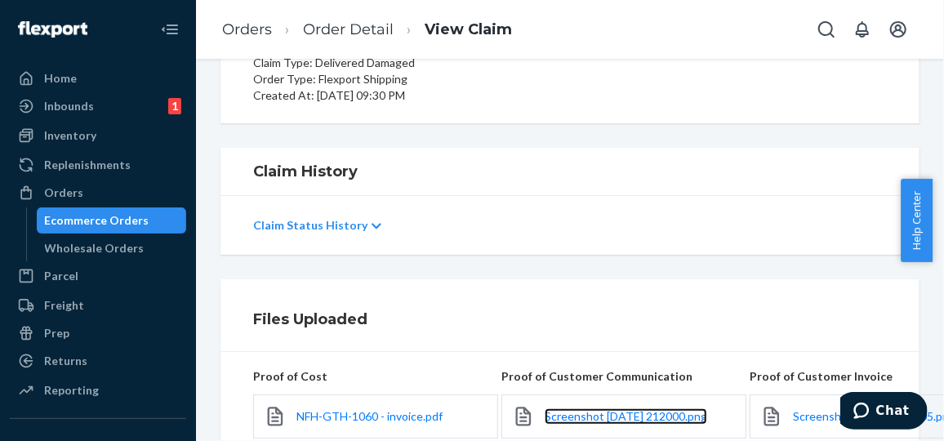
scroll to position [153, 0]
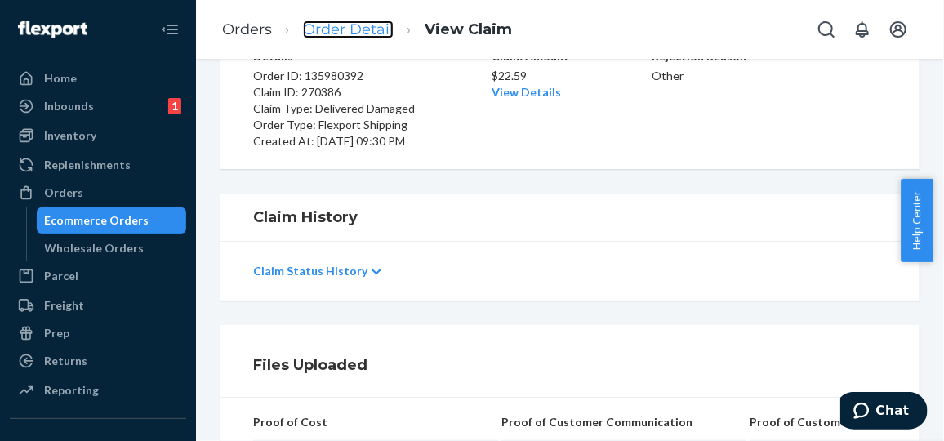
click at [351, 28] on link "Order Detail" at bounding box center [348, 29] width 91 height 18
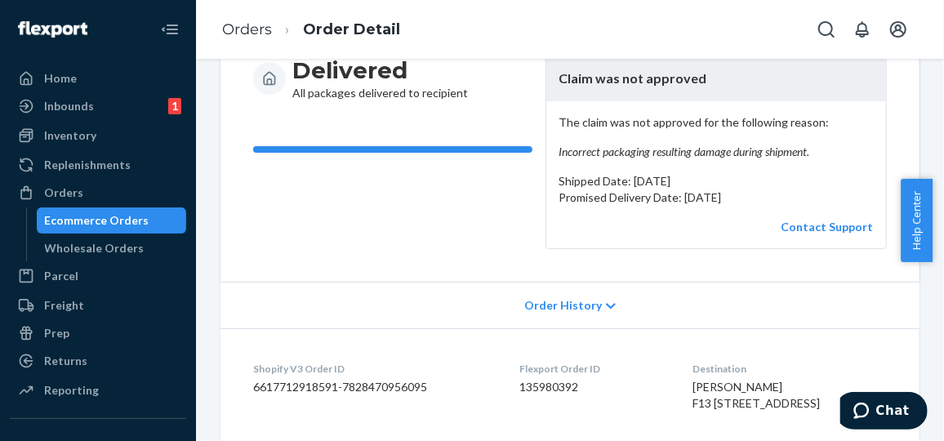
scroll to position [198, 0]
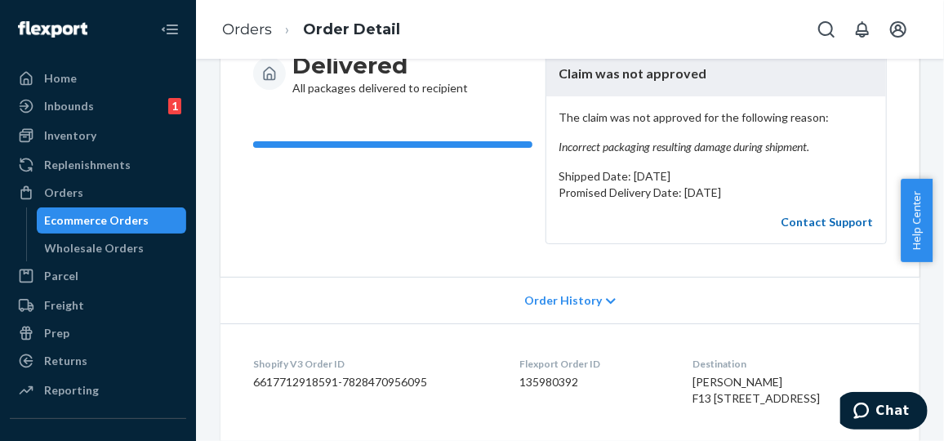
click at [813, 223] on link "Contact Support" at bounding box center [826, 222] width 92 height 14
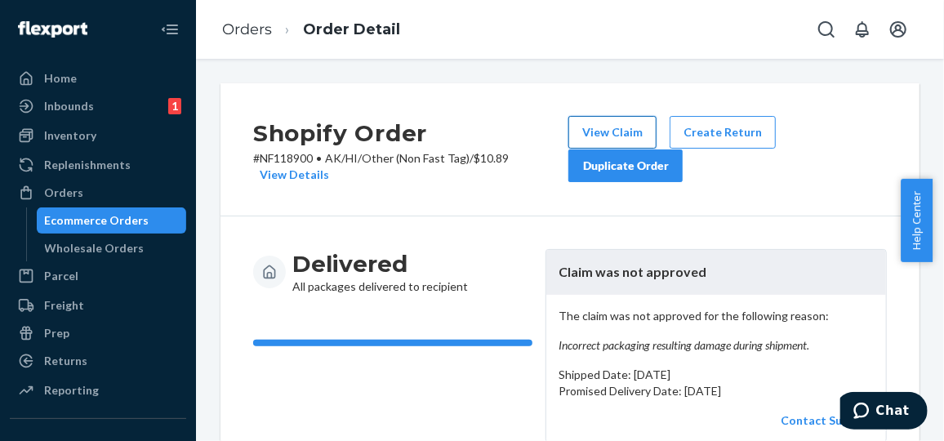
click at [598, 125] on button "View Claim" at bounding box center [612, 132] width 88 height 33
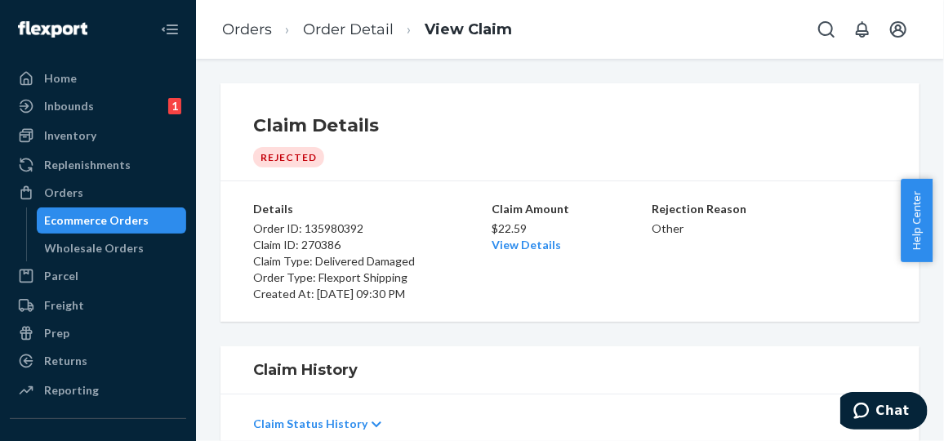
click at [533, 251] on div "$22.59 View Details" at bounding box center [569, 235] width 157 height 36
click at [254, 26] on link "Orders" at bounding box center [247, 29] width 50 height 18
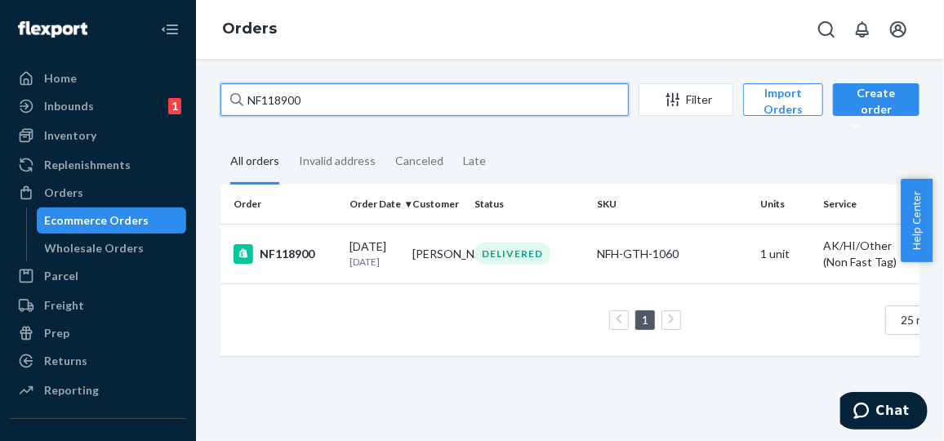
click at [315, 98] on input "NF118900" at bounding box center [424, 99] width 408 height 33
type input "N"
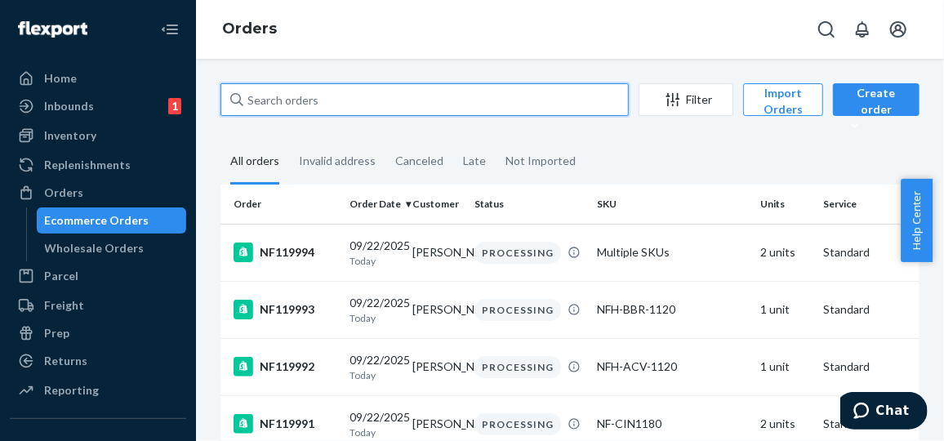
click at [413, 103] on input "text" at bounding box center [424, 99] width 408 height 33
paste input "[PERSON_NAME]"
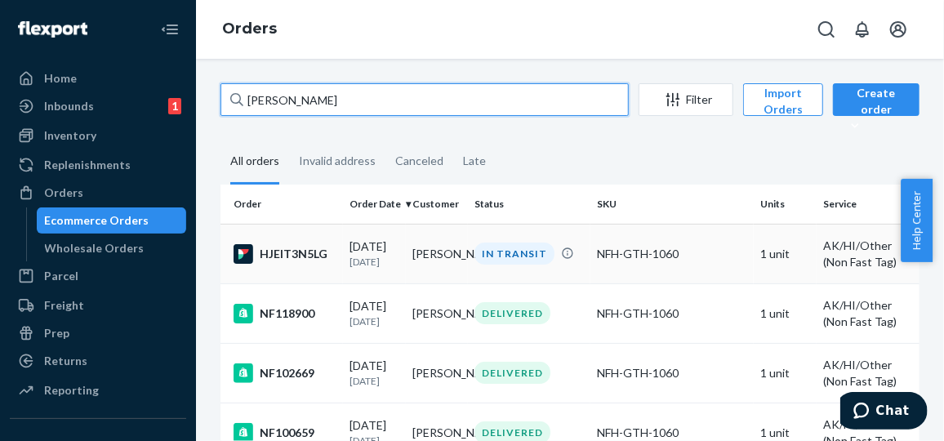
type input "[PERSON_NAME]"
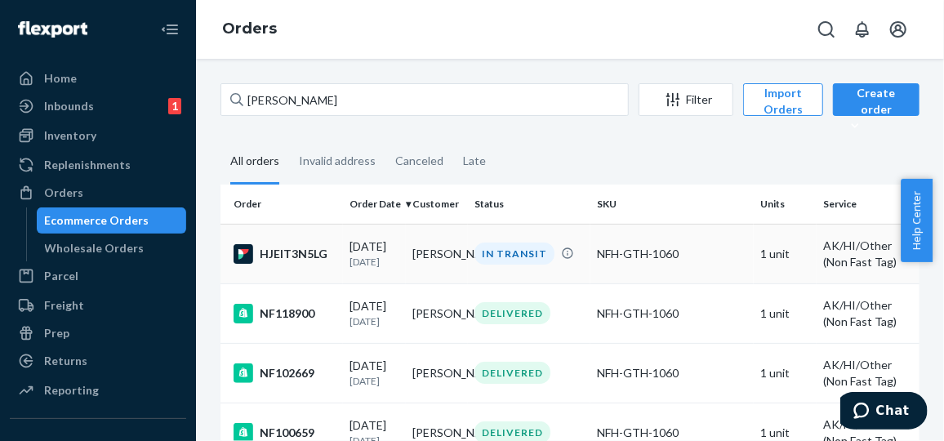
click at [292, 258] on div "HJEIT3N5LG" at bounding box center [284, 254] width 103 height 20
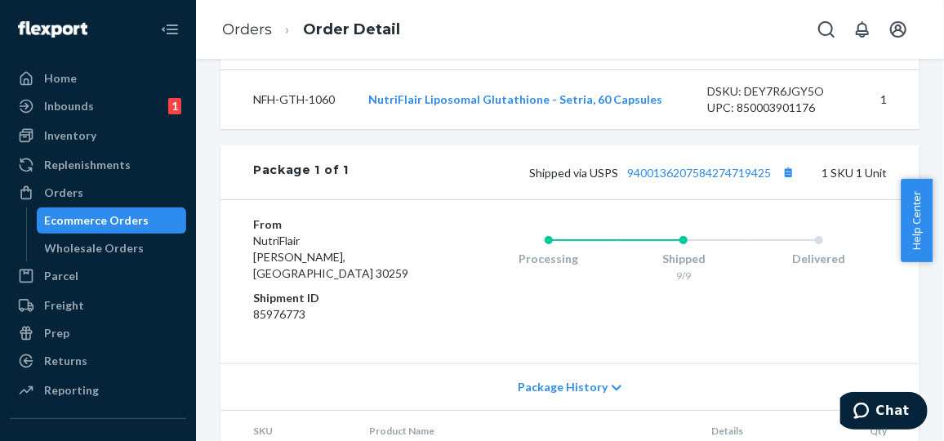
scroll to position [574, 0]
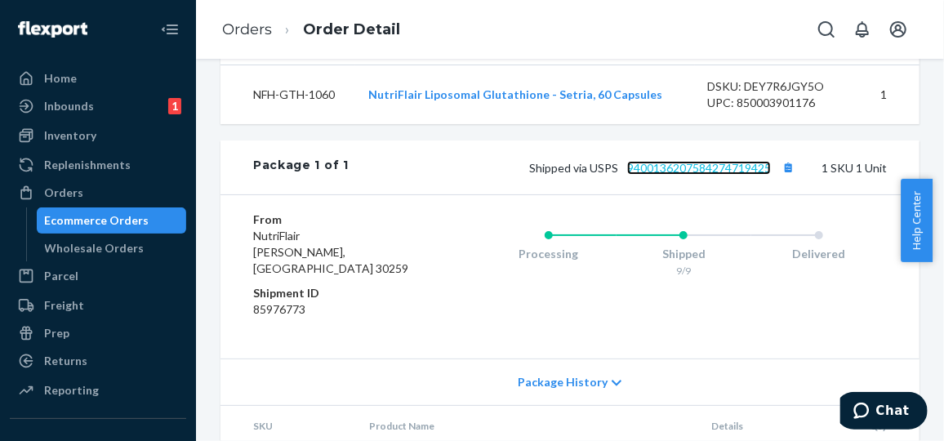
click at [683, 175] on link "9400136207584274719425" at bounding box center [699, 168] width 144 height 14
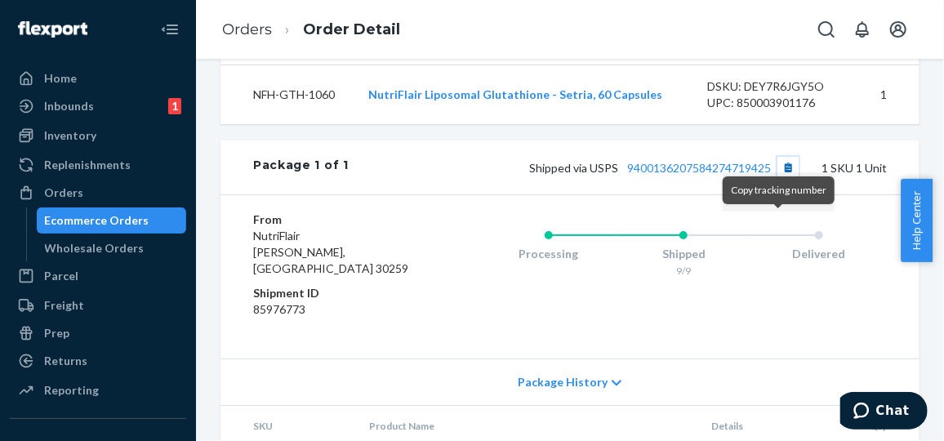
click at [780, 178] on button "Copy tracking number" at bounding box center [787, 167] width 21 height 21
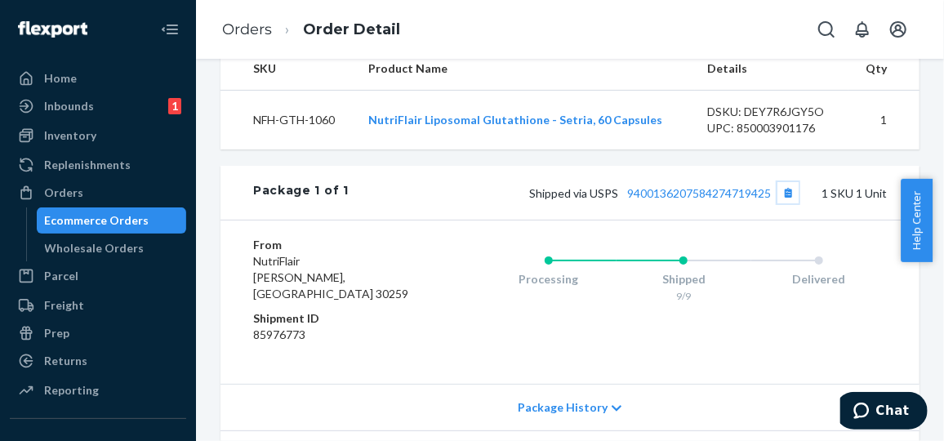
scroll to position [549, 0]
click at [695, 199] on link "9400136207584274719425" at bounding box center [699, 192] width 144 height 14
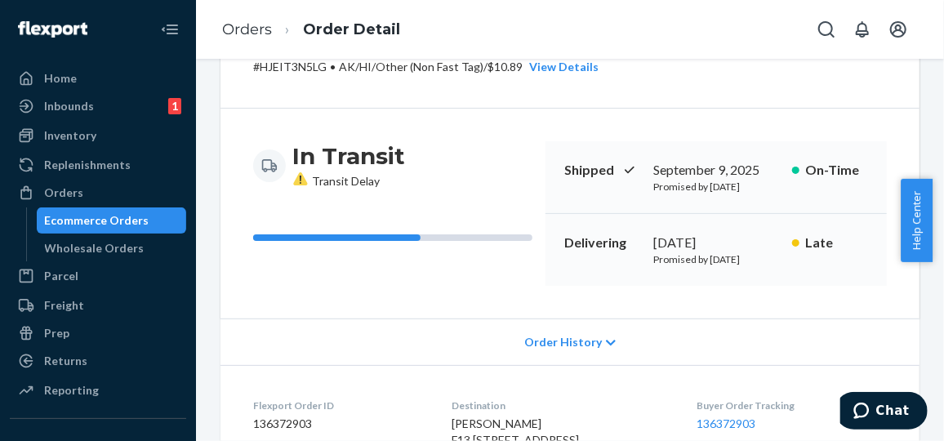
scroll to position [0, 0]
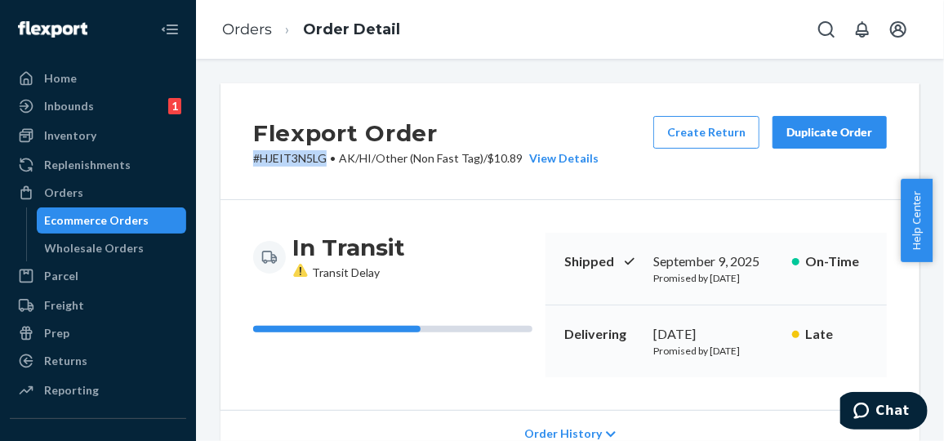
drag, startPoint x: 325, startPoint y: 159, endPoint x: 237, endPoint y: 159, distance: 88.2
click at [237, 159] on div "Flexport Order # HJEIT3N5LG • AK/HI/Other (Non Fast Tag) / $10.89 View Details …" at bounding box center [569, 141] width 699 height 117
copy p "# HJEIT3N5LG"
